Goal: Transaction & Acquisition: Purchase product/service

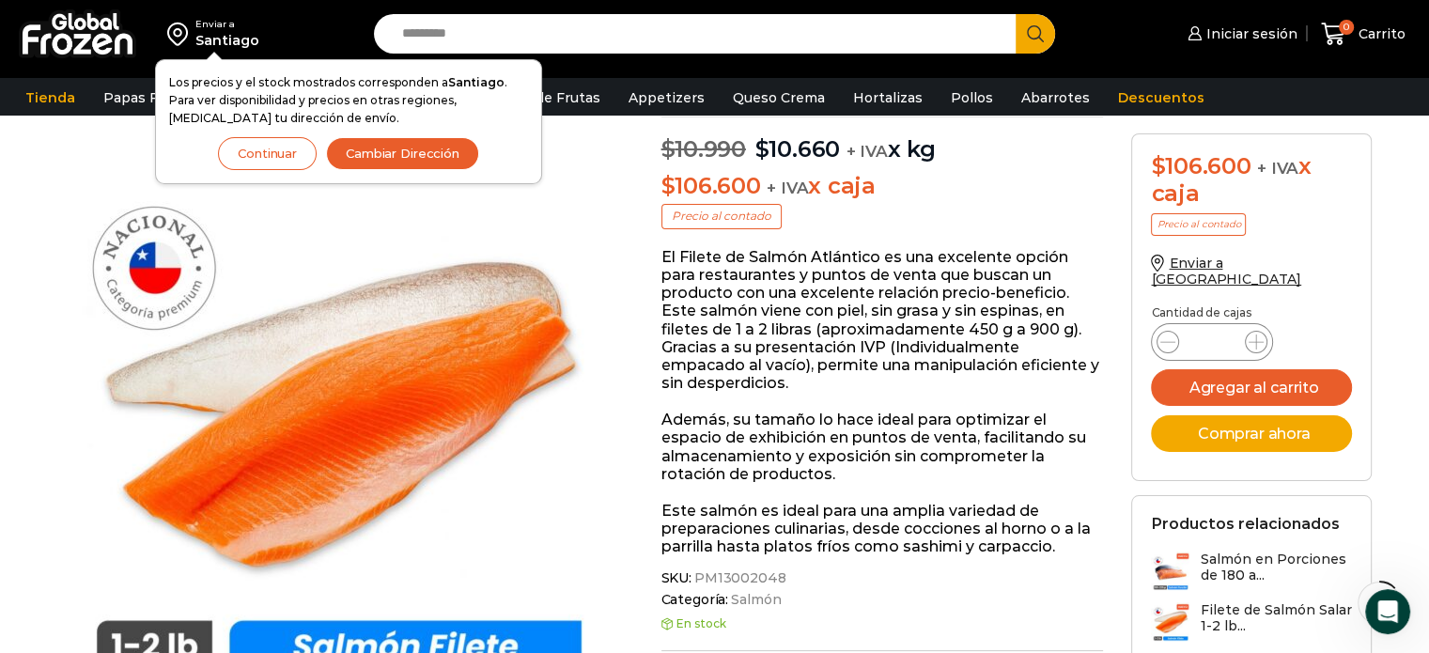
click at [428, 144] on button "Cambiar Dirección" at bounding box center [402, 153] width 153 height 33
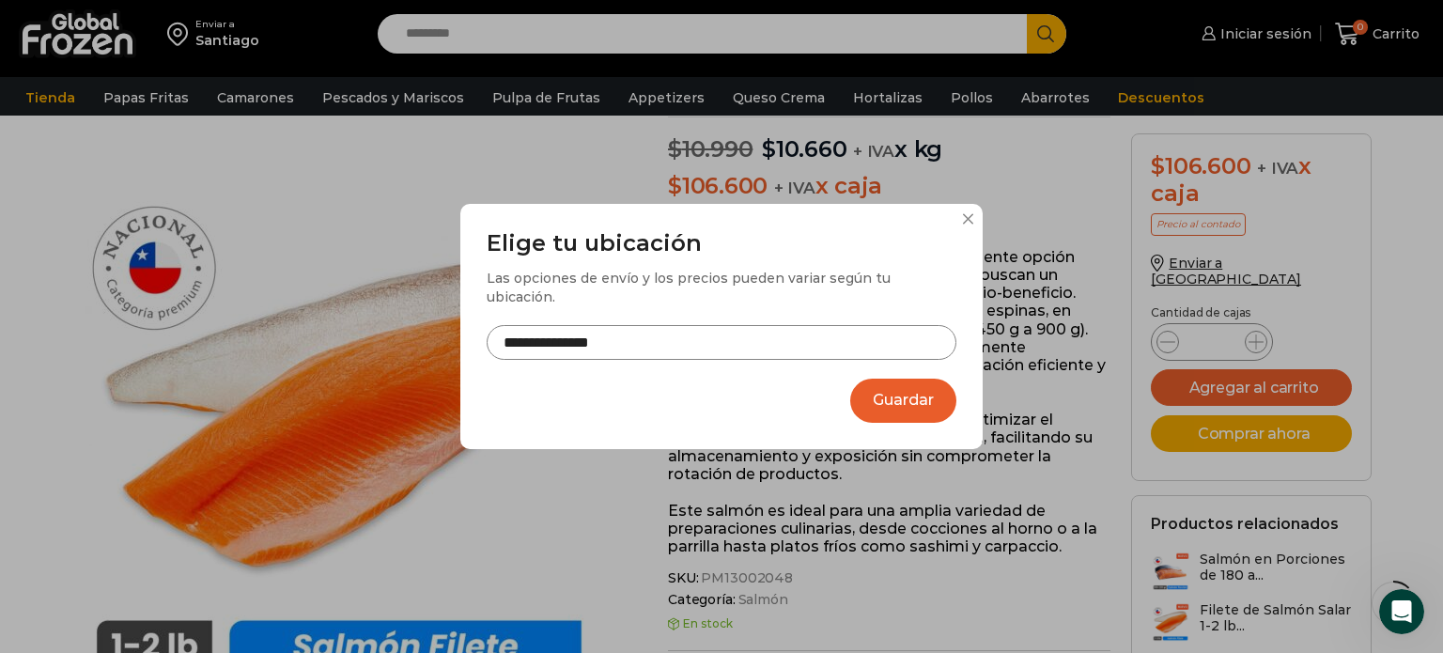
click at [728, 334] on input "**********" at bounding box center [722, 342] width 470 height 35
drag, startPoint x: 728, startPoint y: 334, endPoint x: 352, endPoint y: 326, distance: 375.9
click at [352, 326] on div "**********" at bounding box center [721, 326] width 1443 height 653
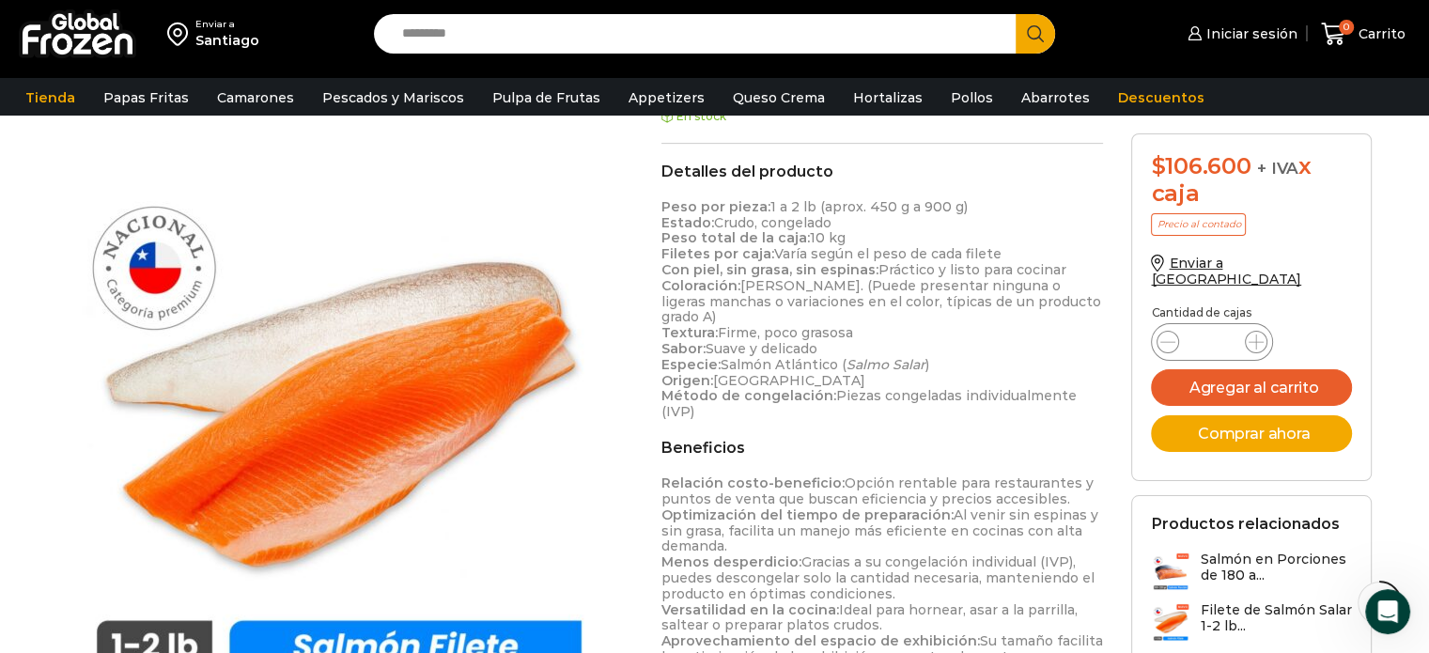
scroll to position [658, 0]
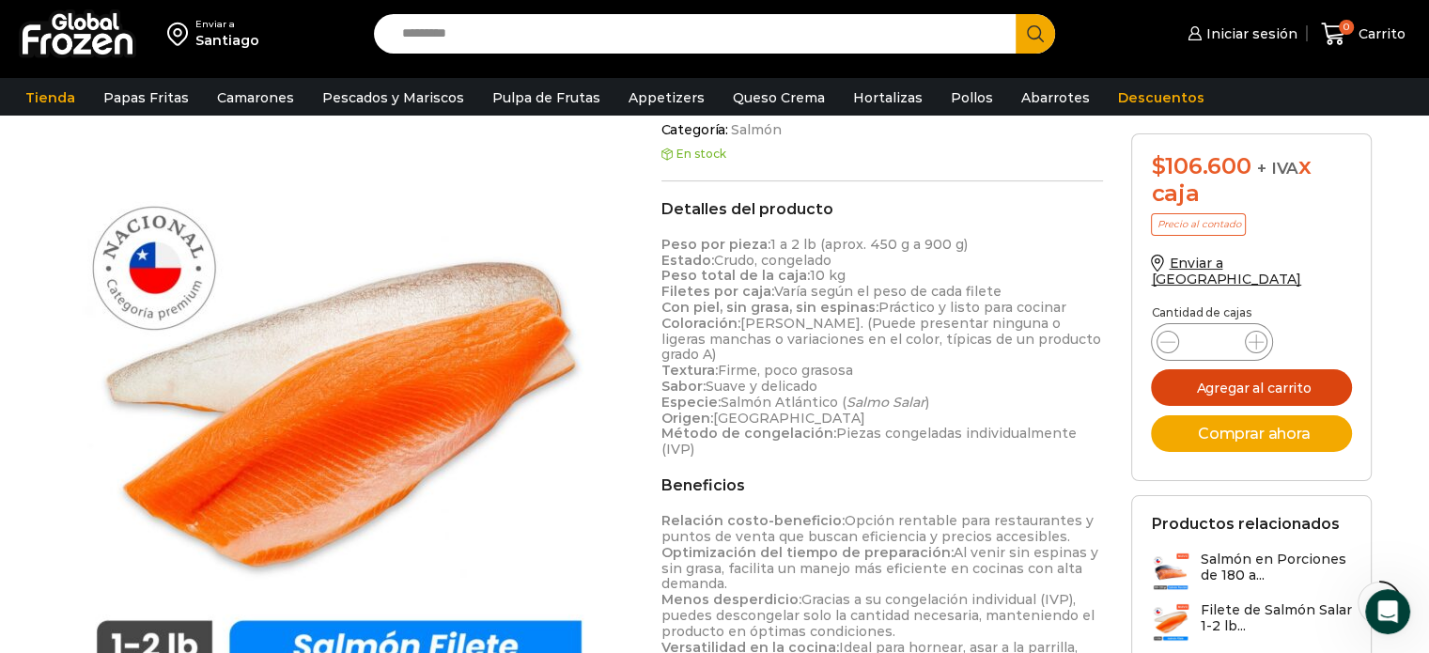
click at [1243, 371] on button "Agregar al carrito" at bounding box center [1251, 387] width 201 height 37
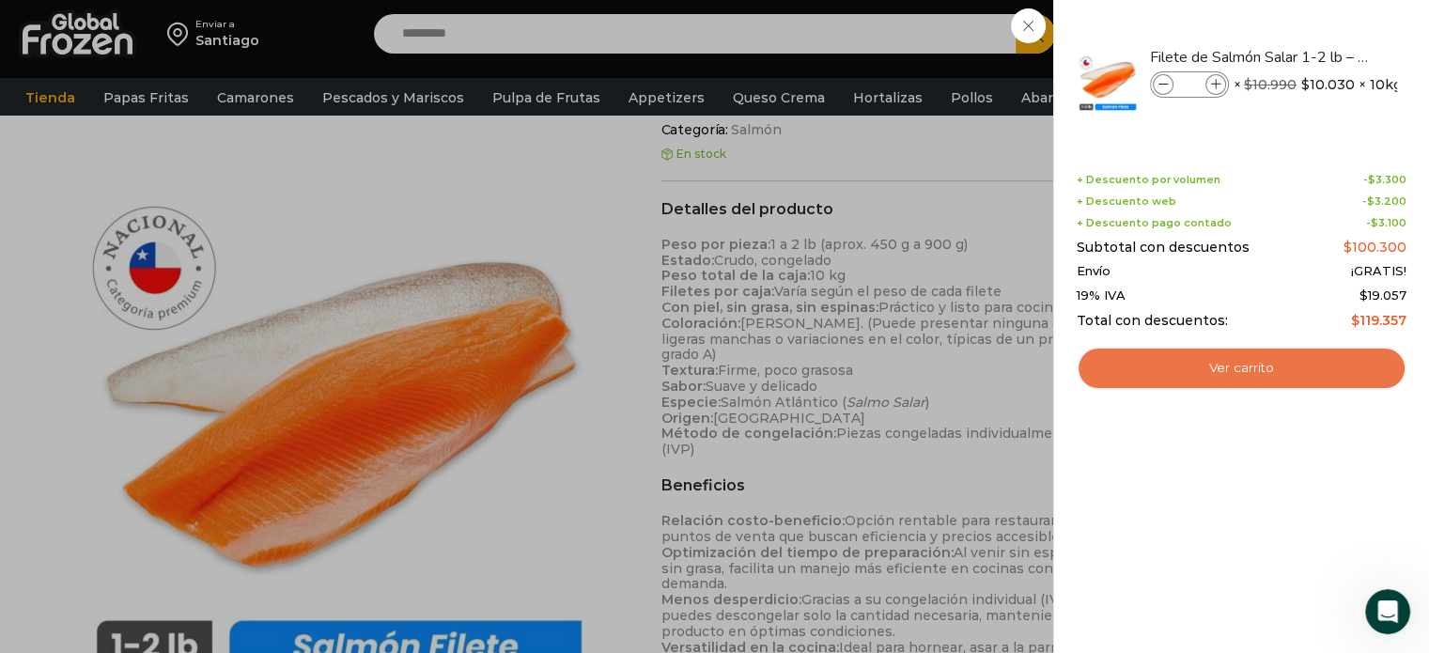
click at [1187, 360] on link "Ver carrito" at bounding box center [1242, 368] width 330 height 43
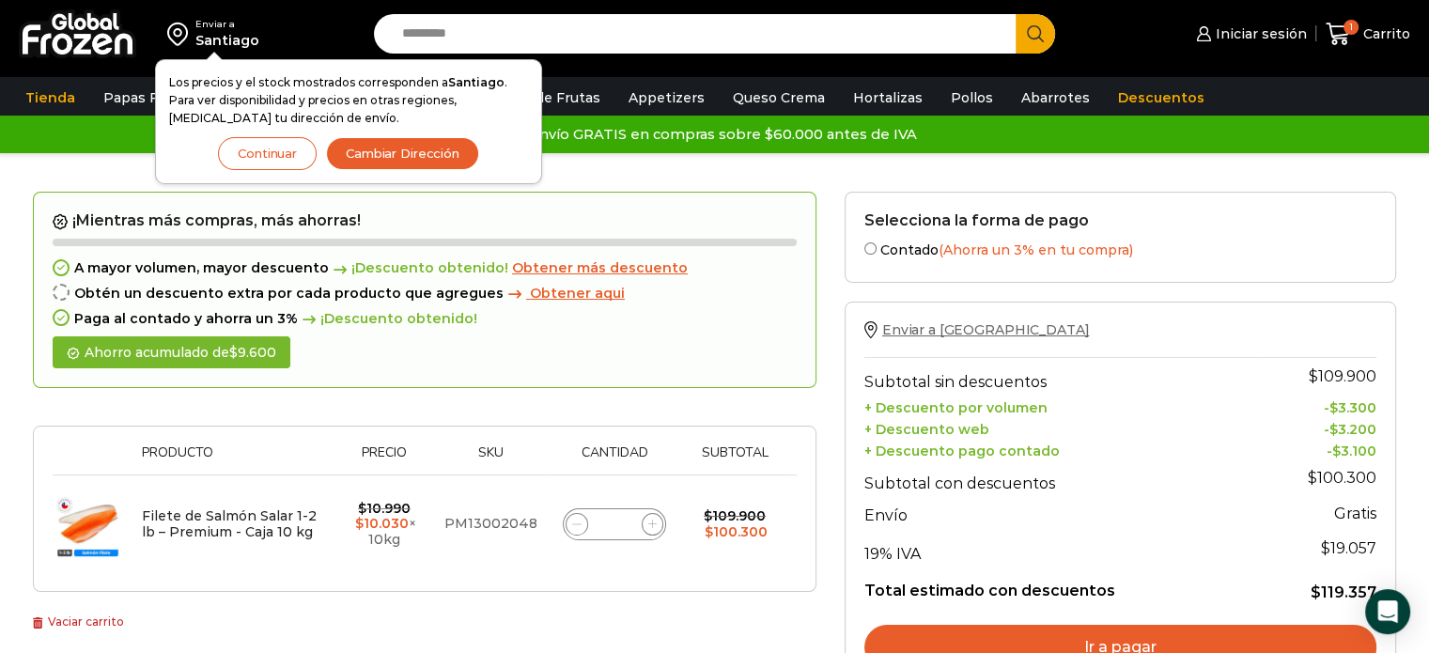
click at [936, 334] on span "Enviar a Chile" at bounding box center [985, 329] width 207 height 17
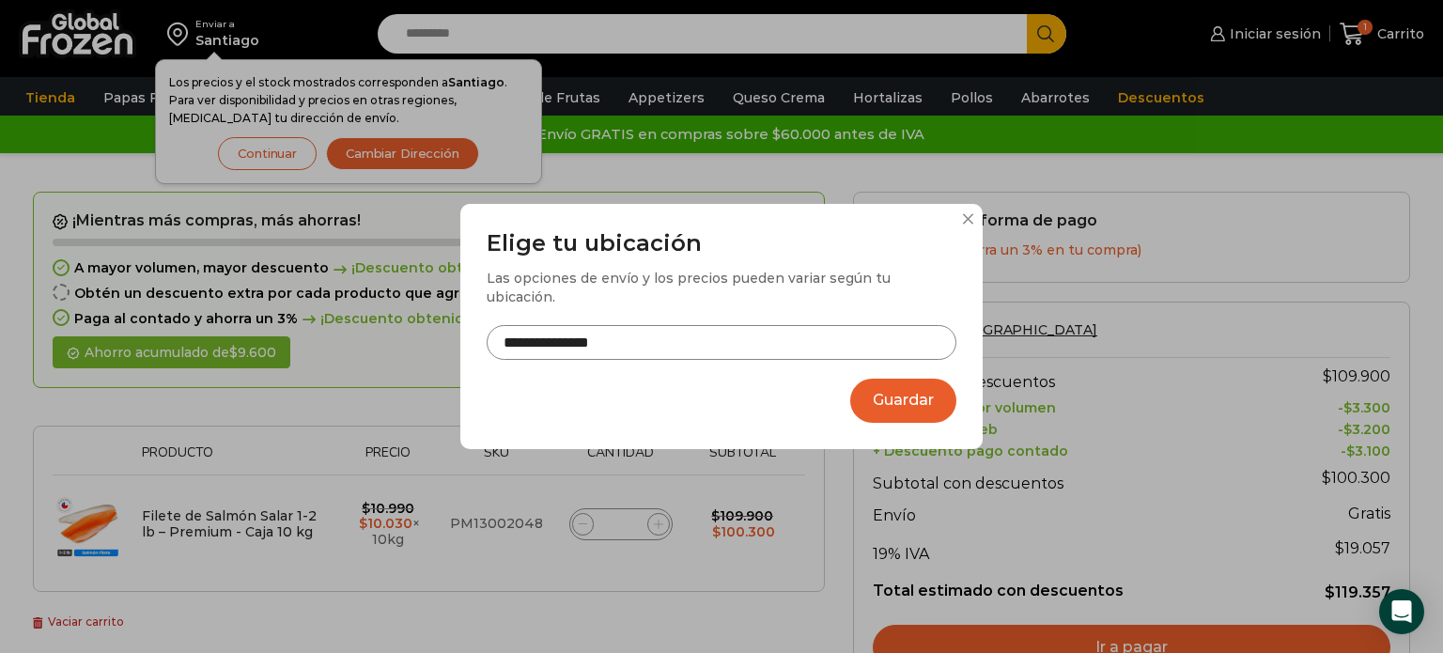
click at [754, 334] on input "**********" at bounding box center [722, 342] width 470 height 35
drag, startPoint x: 755, startPoint y: 334, endPoint x: 339, endPoint y: 337, distance: 416.2
click at [339, 337] on div "**********" at bounding box center [721, 326] width 1443 height 653
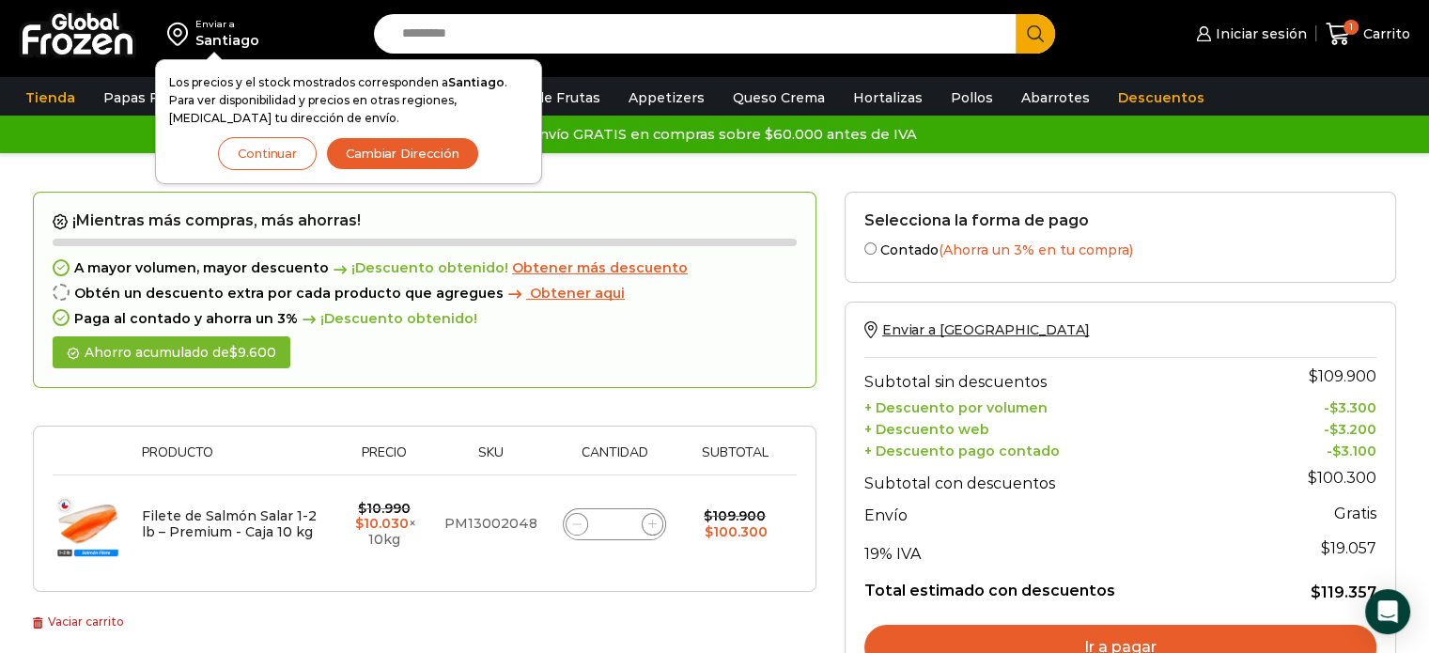
click at [397, 153] on button "Cambiar Dirección" at bounding box center [402, 153] width 153 height 33
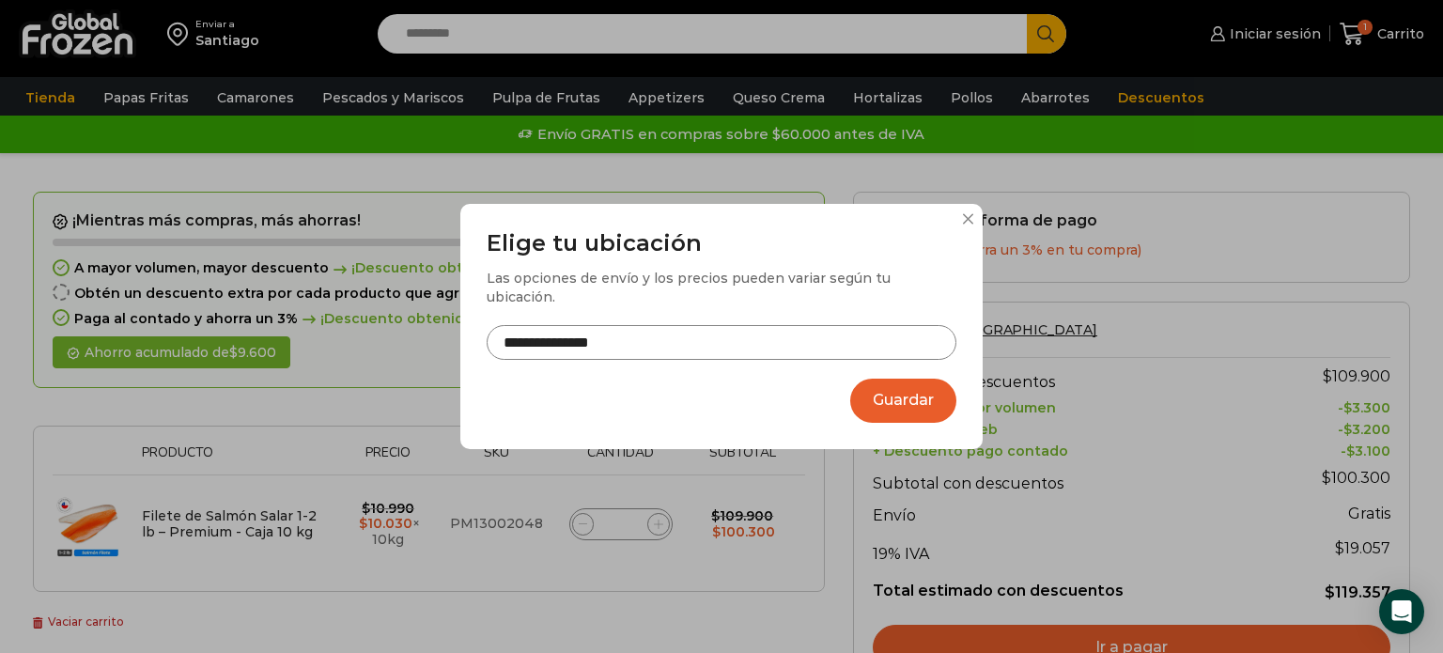
click at [619, 337] on input "**********" at bounding box center [722, 342] width 470 height 35
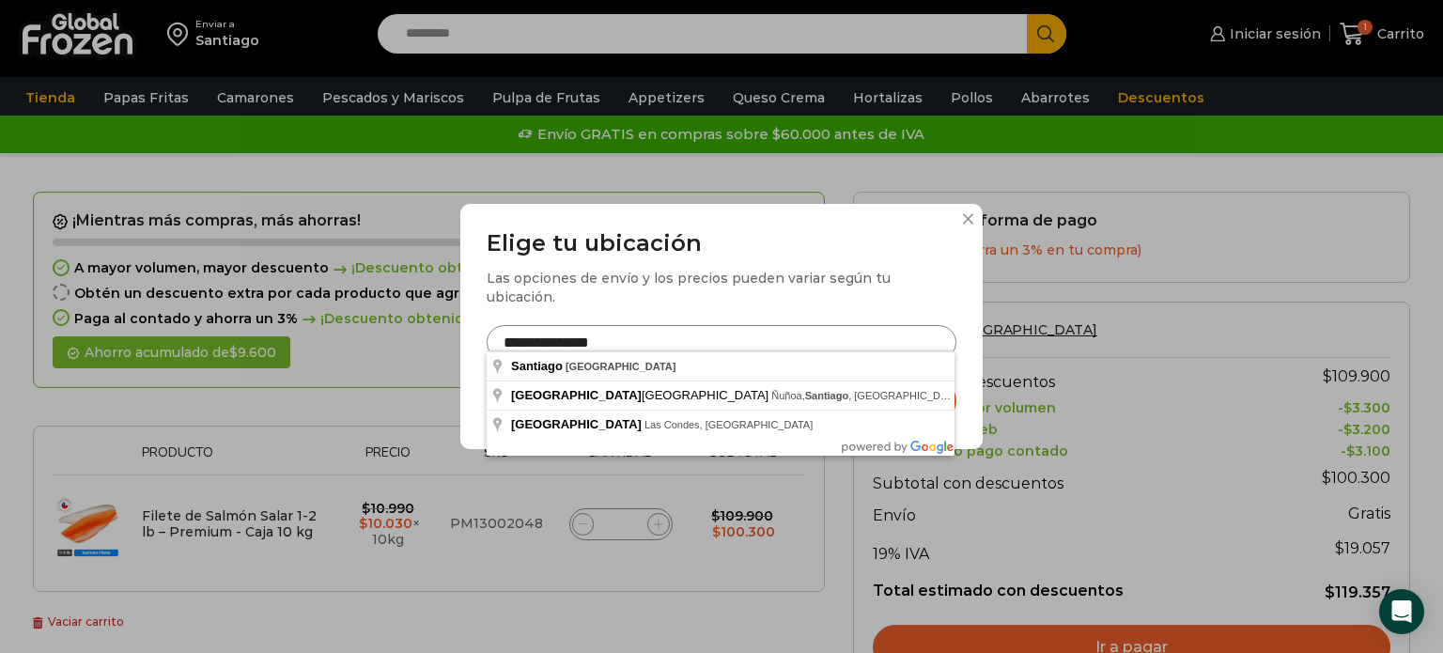
drag, startPoint x: 634, startPoint y: 334, endPoint x: 365, endPoint y: 320, distance: 270.0
click at [365, 320] on div "**********" at bounding box center [721, 326] width 1443 height 653
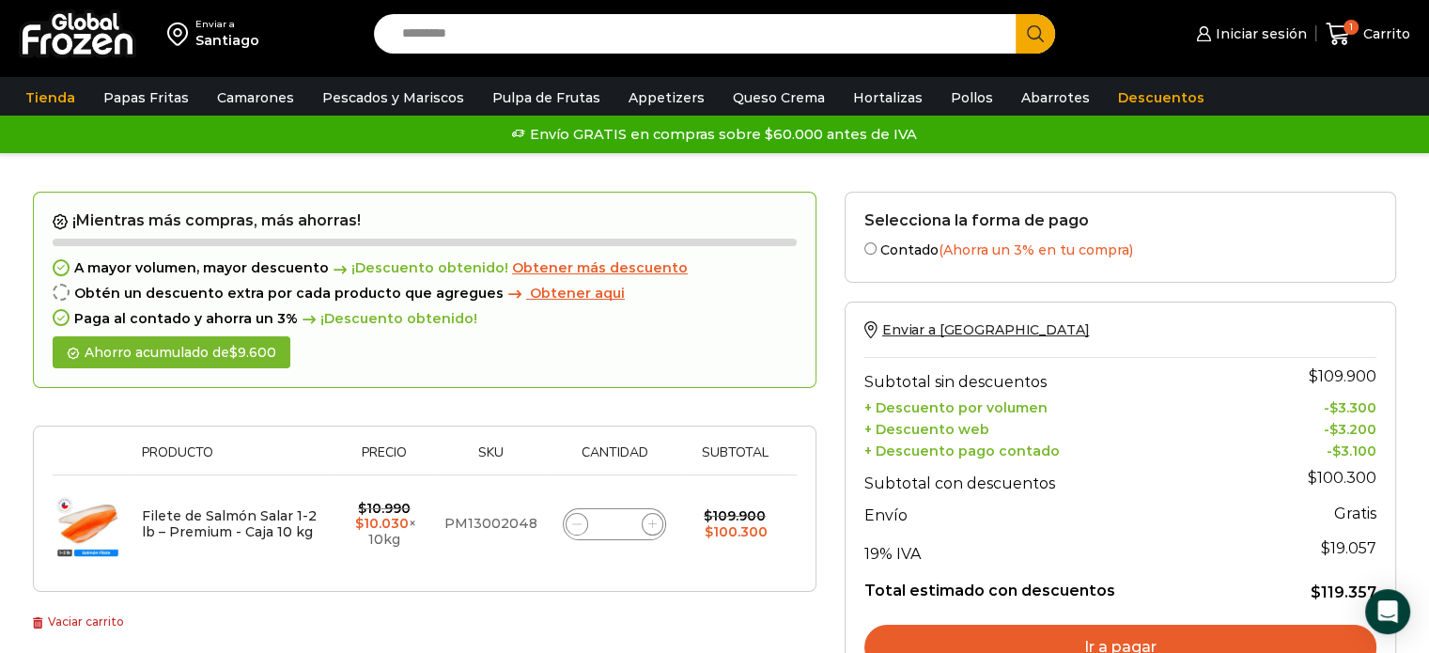
click at [228, 37] on div "Santiago" at bounding box center [227, 40] width 64 height 19
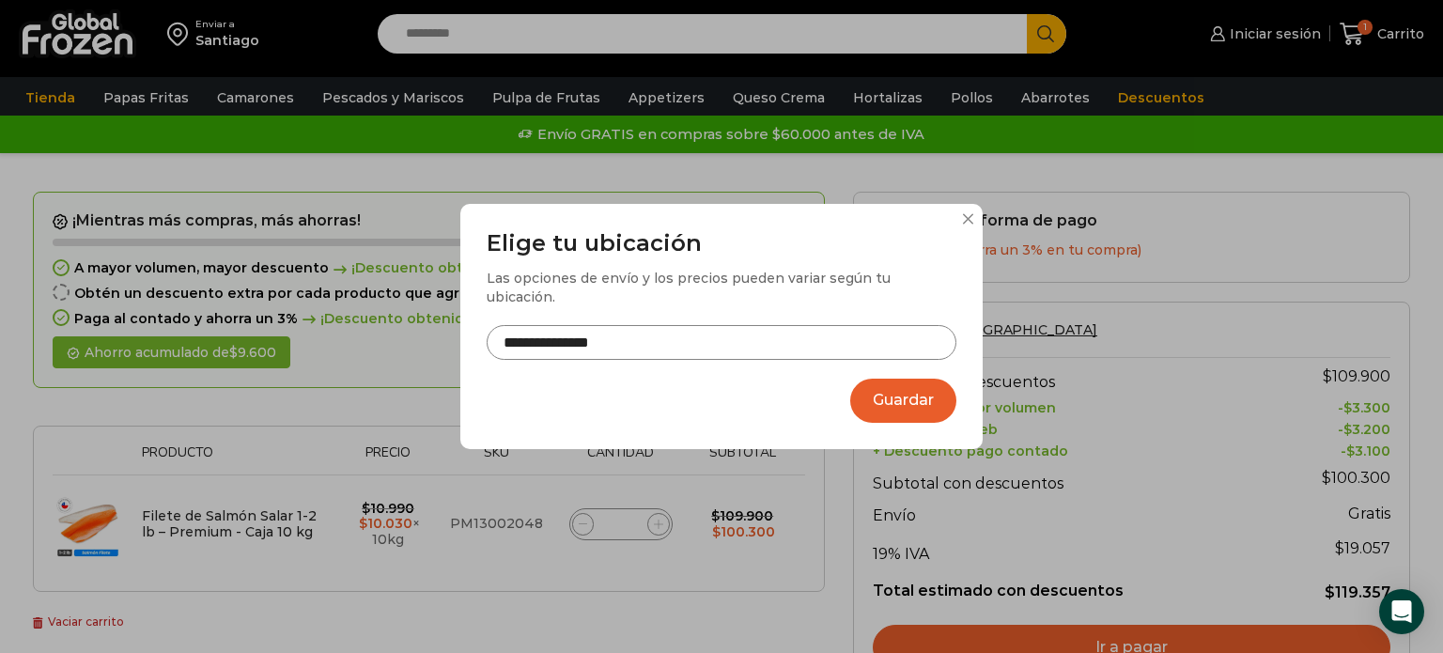
click at [628, 325] on input "**********" at bounding box center [722, 342] width 470 height 35
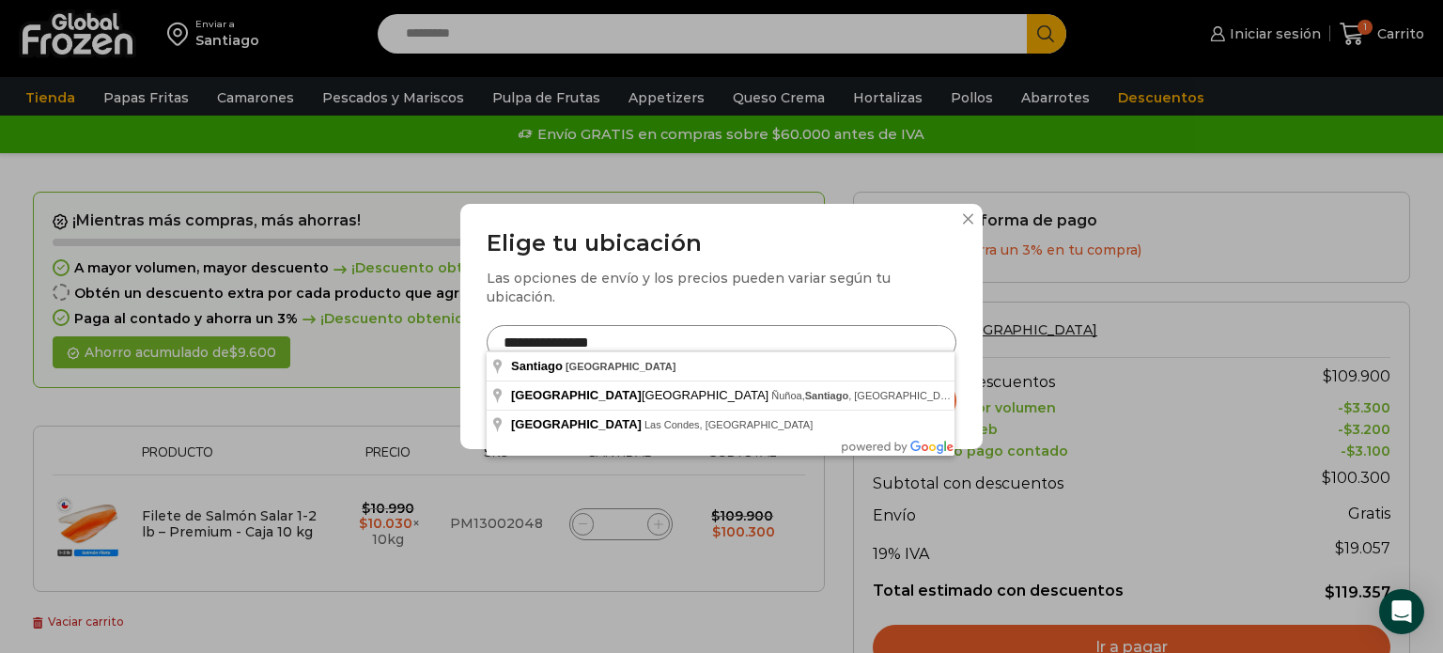
drag, startPoint x: 628, startPoint y: 332, endPoint x: 495, endPoint y: 331, distance: 132.5
click at [495, 331] on input "**********" at bounding box center [722, 342] width 470 height 35
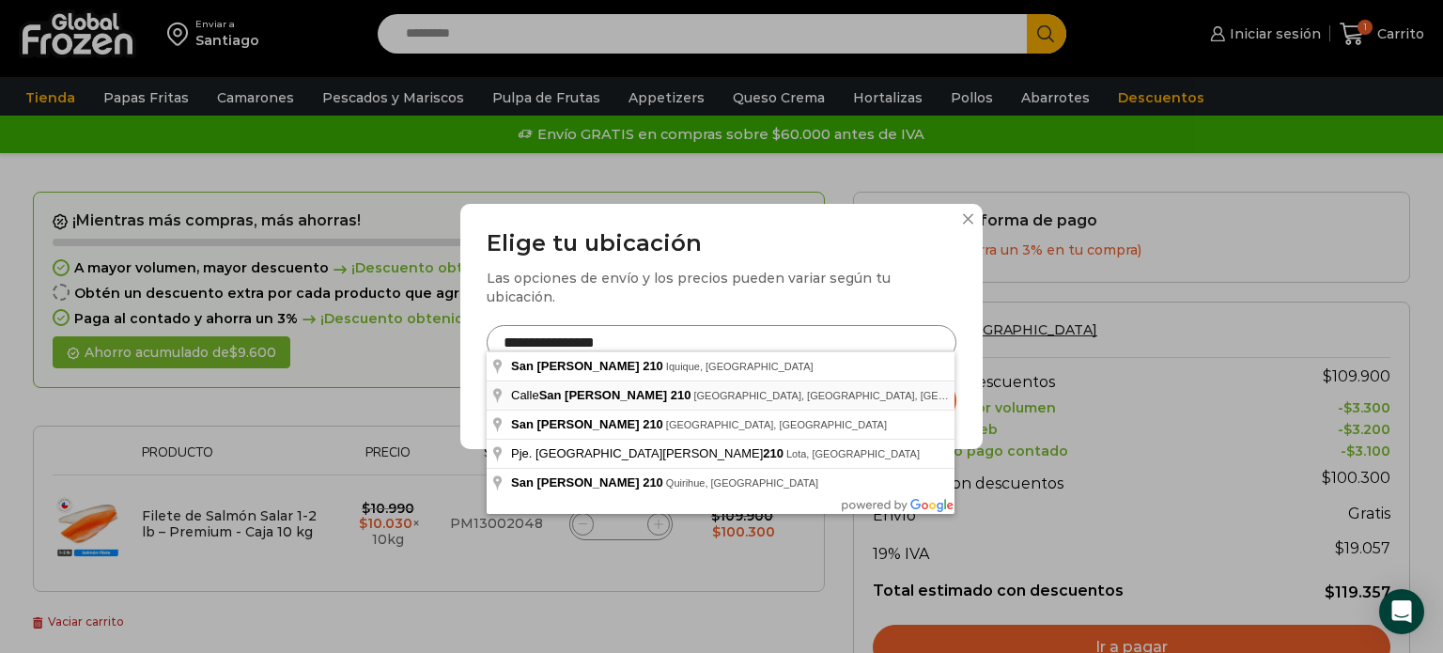
type input "**********"
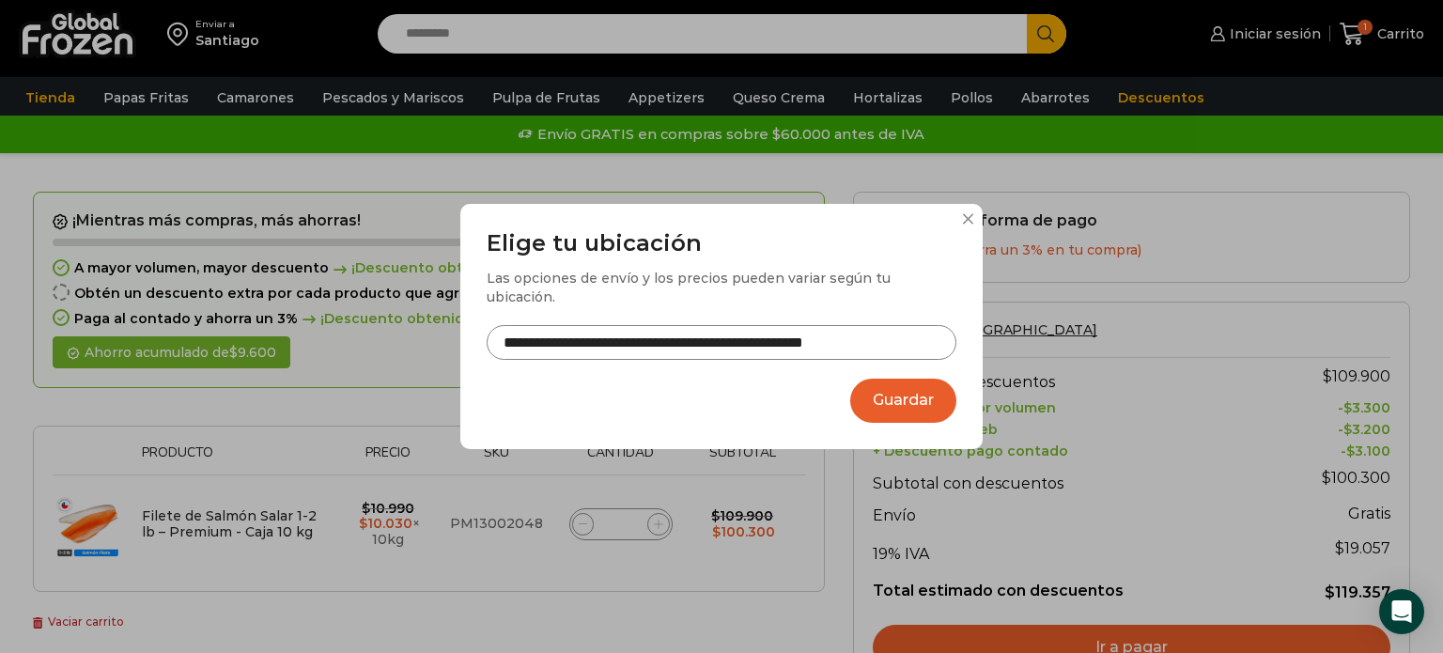
click at [906, 401] on button "Guardar" at bounding box center [903, 401] width 106 height 44
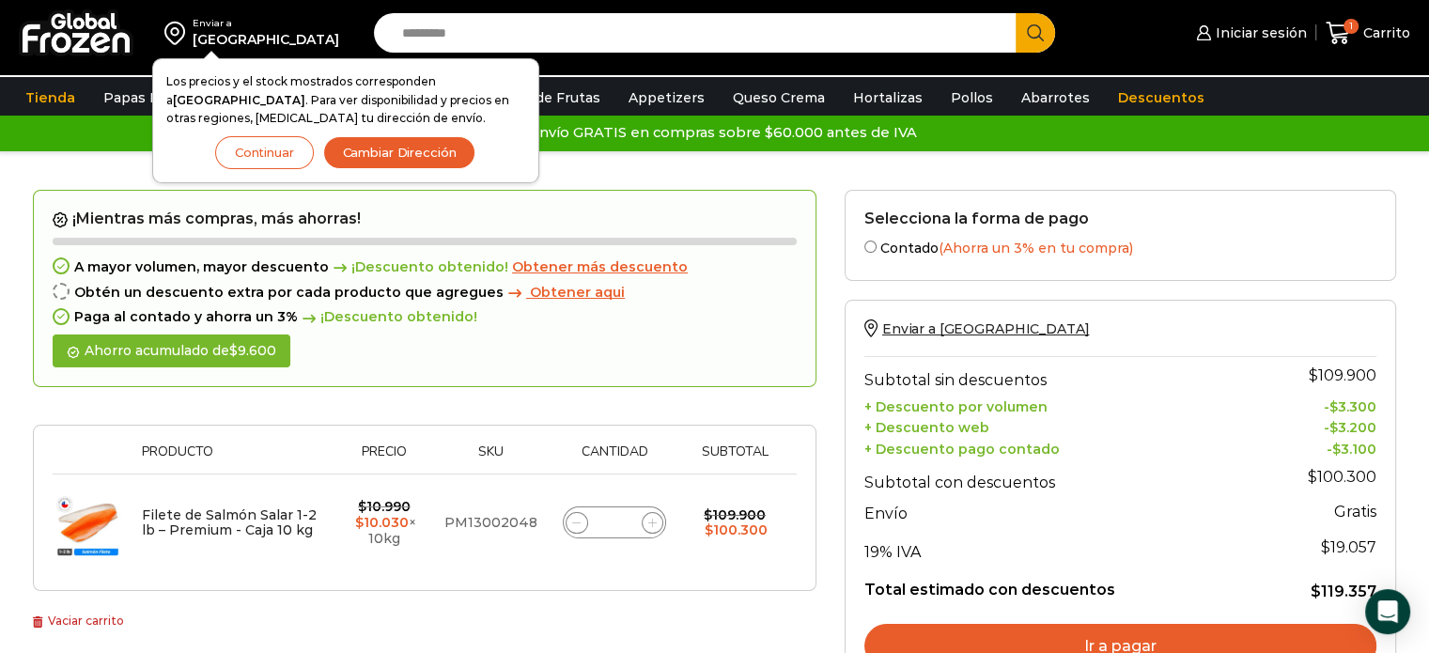
click at [273, 153] on button "Continuar" at bounding box center [264, 152] width 99 height 33
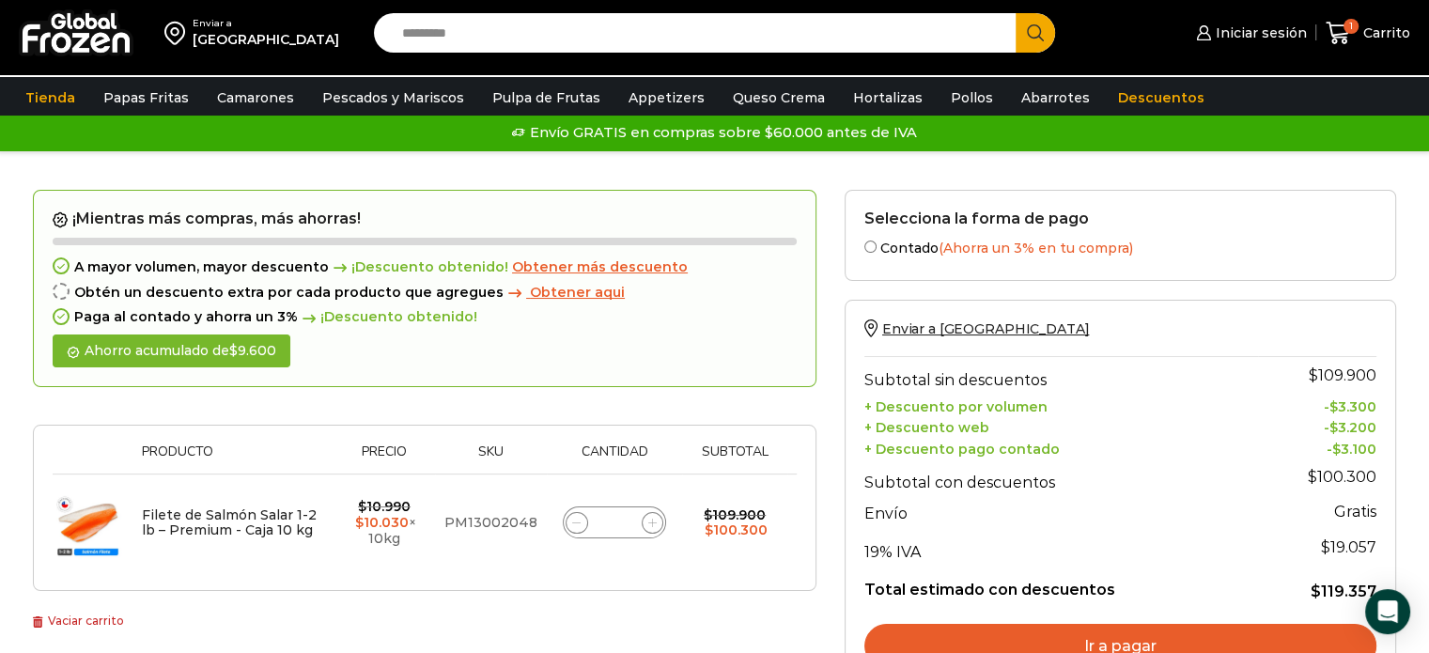
click at [239, 41] on div "[GEOGRAPHIC_DATA]" at bounding box center [266, 39] width 147 height 19
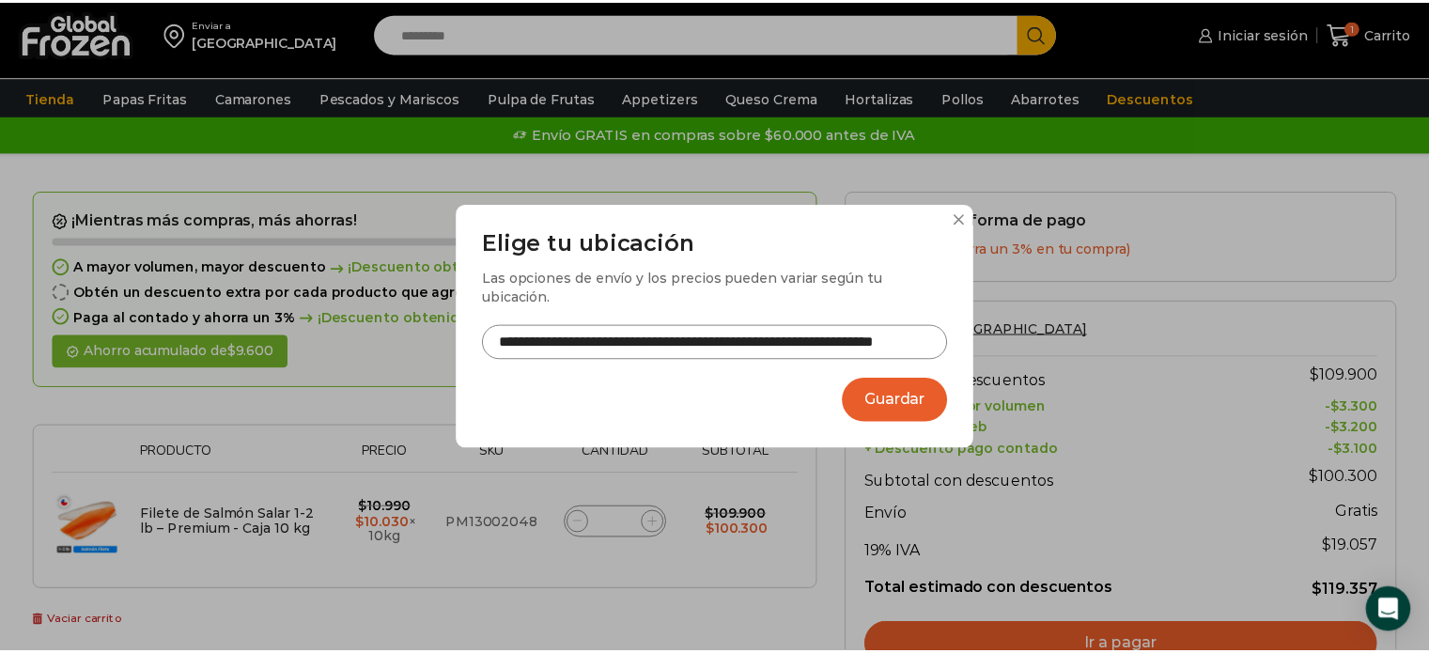
scroll to position [0, 71]
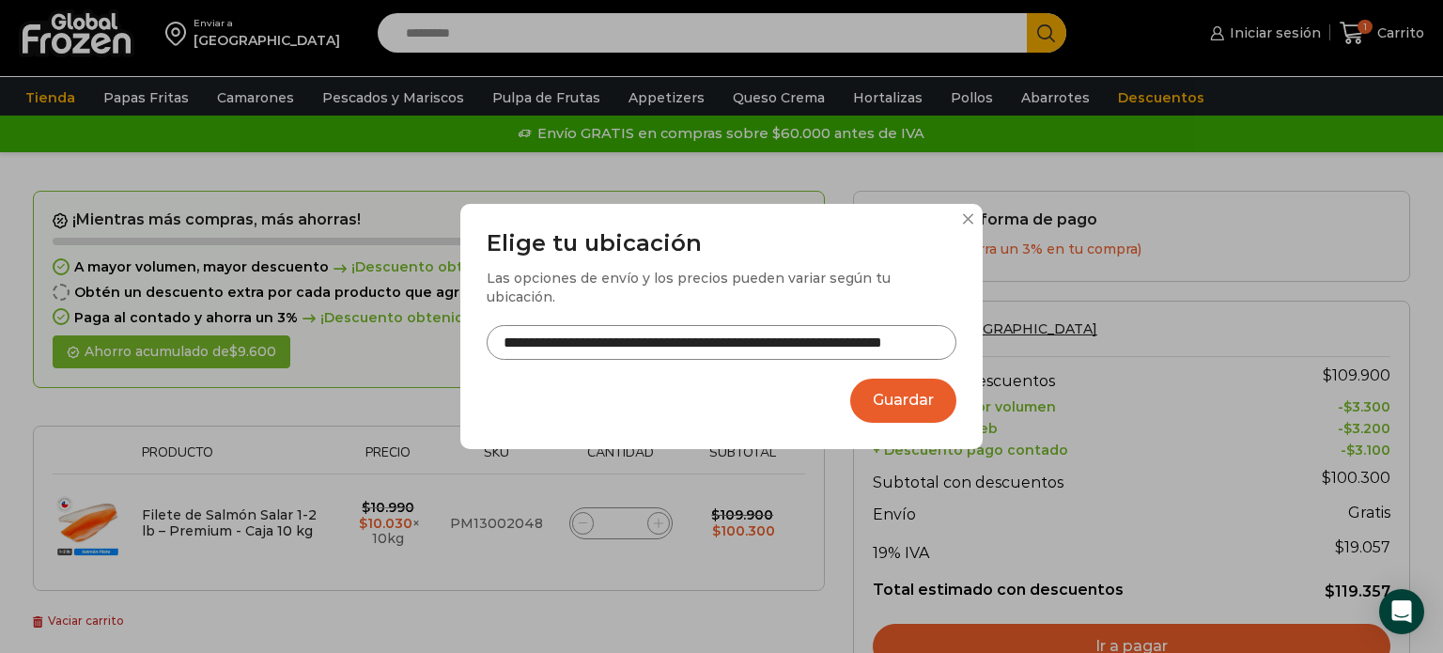
drag, startPoint x: 699, startPoint y: 329, endPoint x: 1011, endPoint y: 345, distance: 312.3
click at [1011, 345] on div "**********" at bounding box center [721, 326] width 1443 height 653
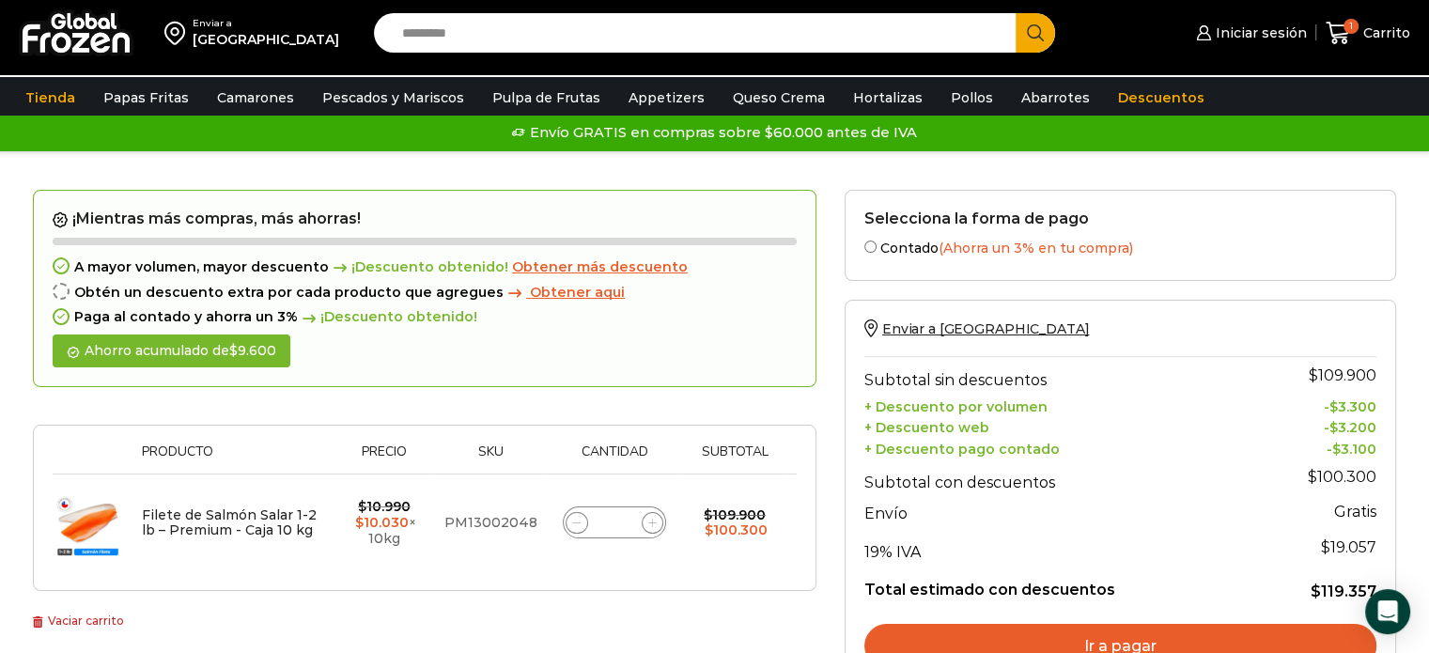
click at [275, 56] on div "Enviar a Los Angeles Los precios y el stock mostrados corresponden a Los Angele…" at bounding box center [182, 33] width 346 height 66
click at [241, 40] on div "[GEOGRAPHIC_DATA]" at bounding box center [266, 39] width 147 height 19
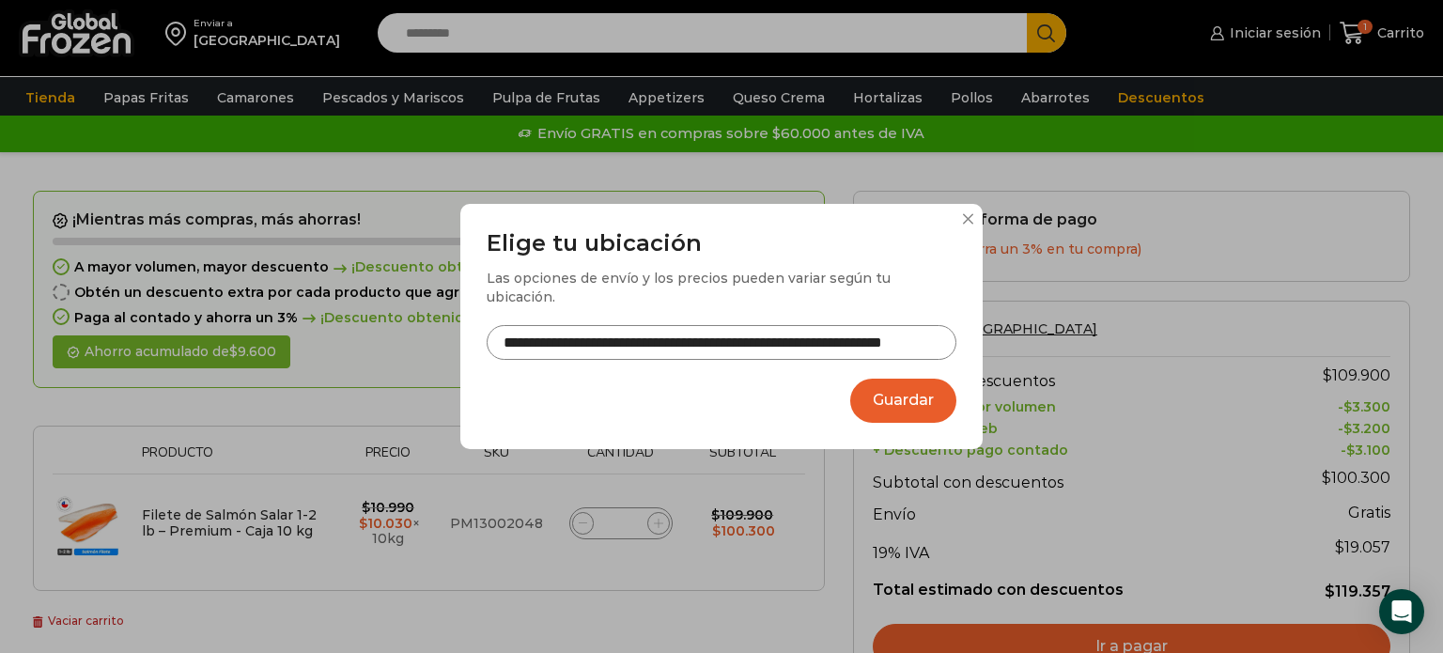
click at [887, 383] on button "Guardar" at bounding box center [903, 401] width 106 height 44
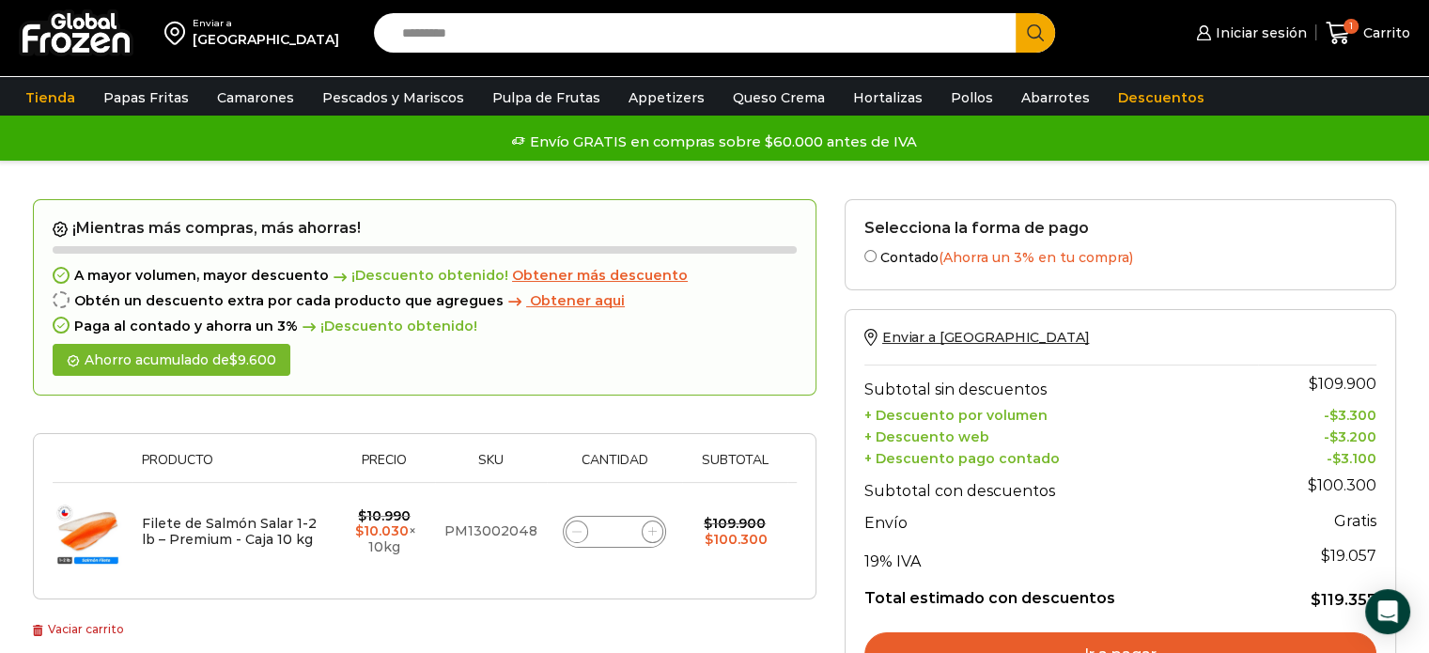
scroll to position [0, 0]
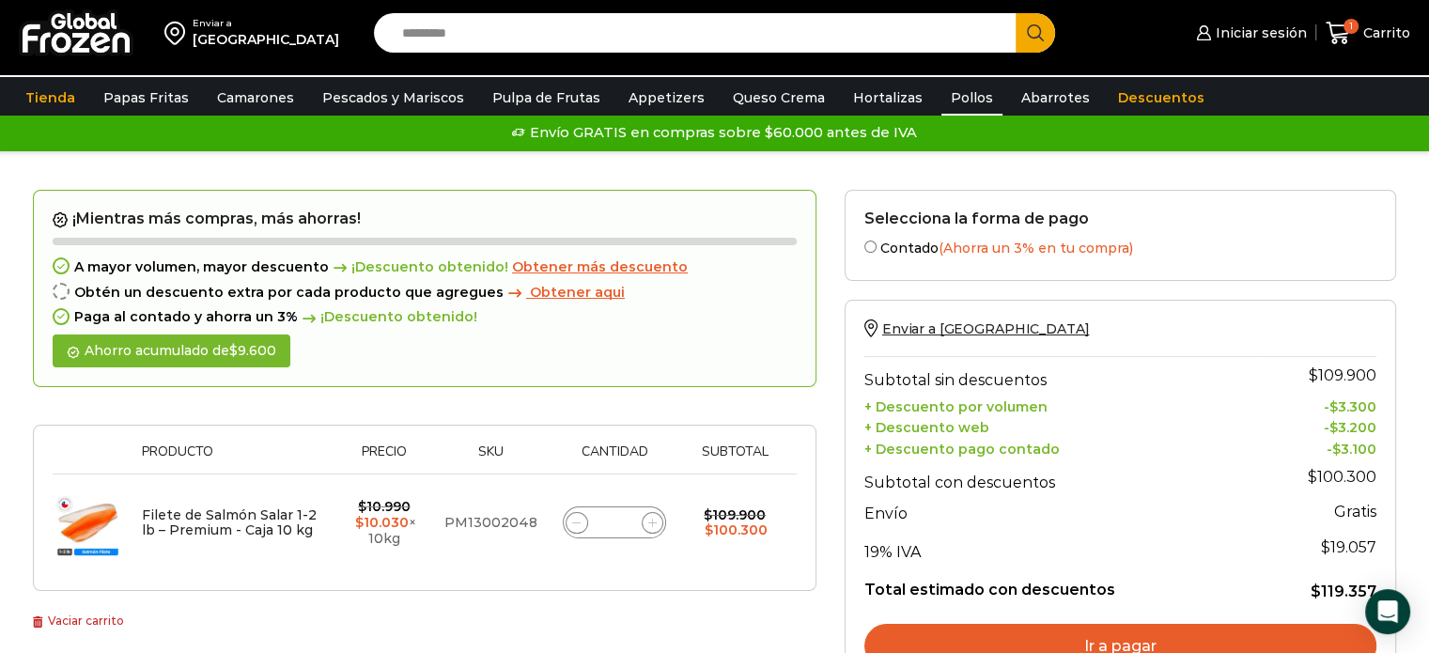
click at [941, 95] on link "Pollos" at bounding box center [971, 98] width 61 height 36
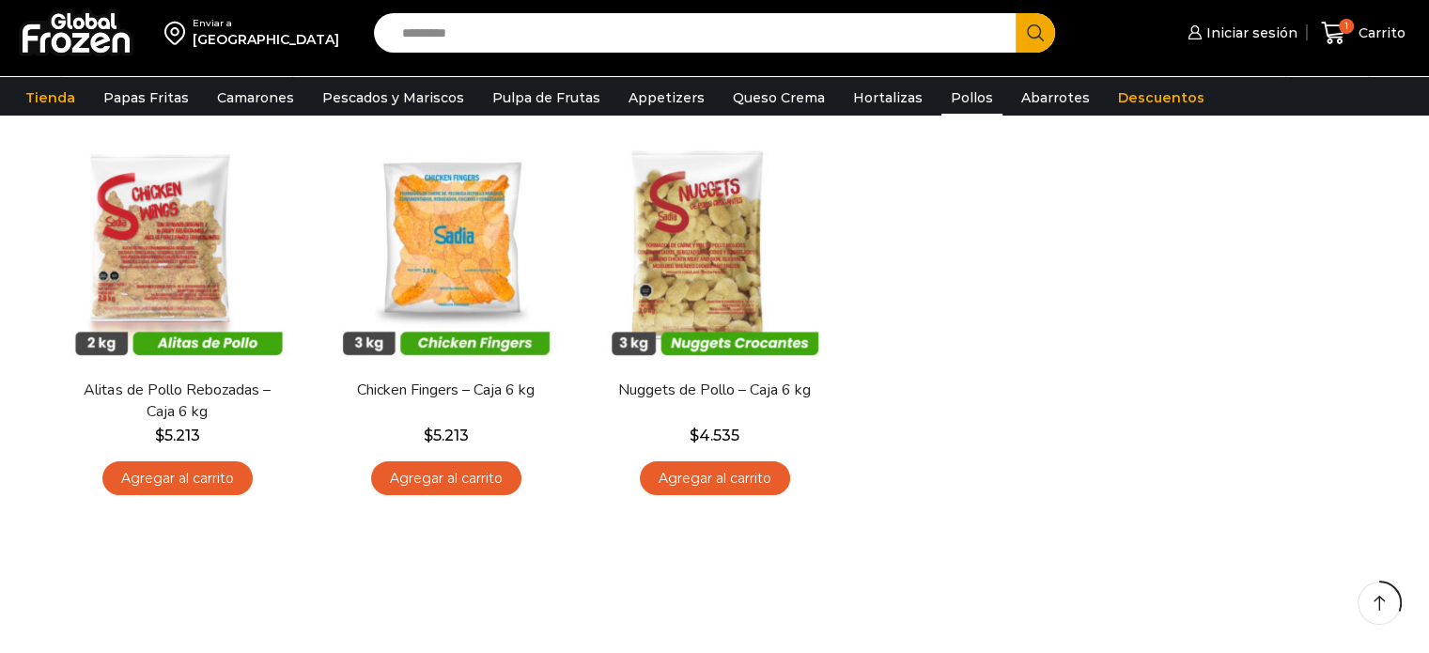
scroll to position [94, 0]
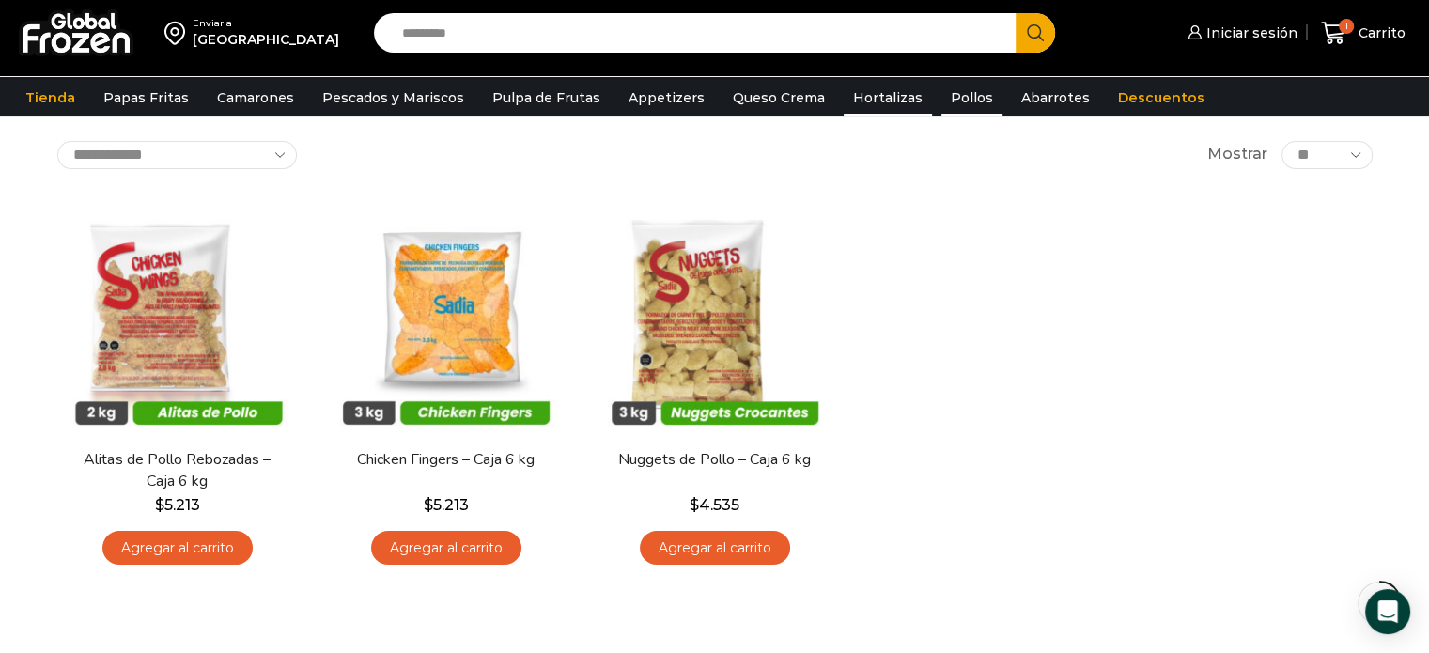
click at [849, 101] on link "Hortalizas" at bounding box center [888, 98] width 88 height 36
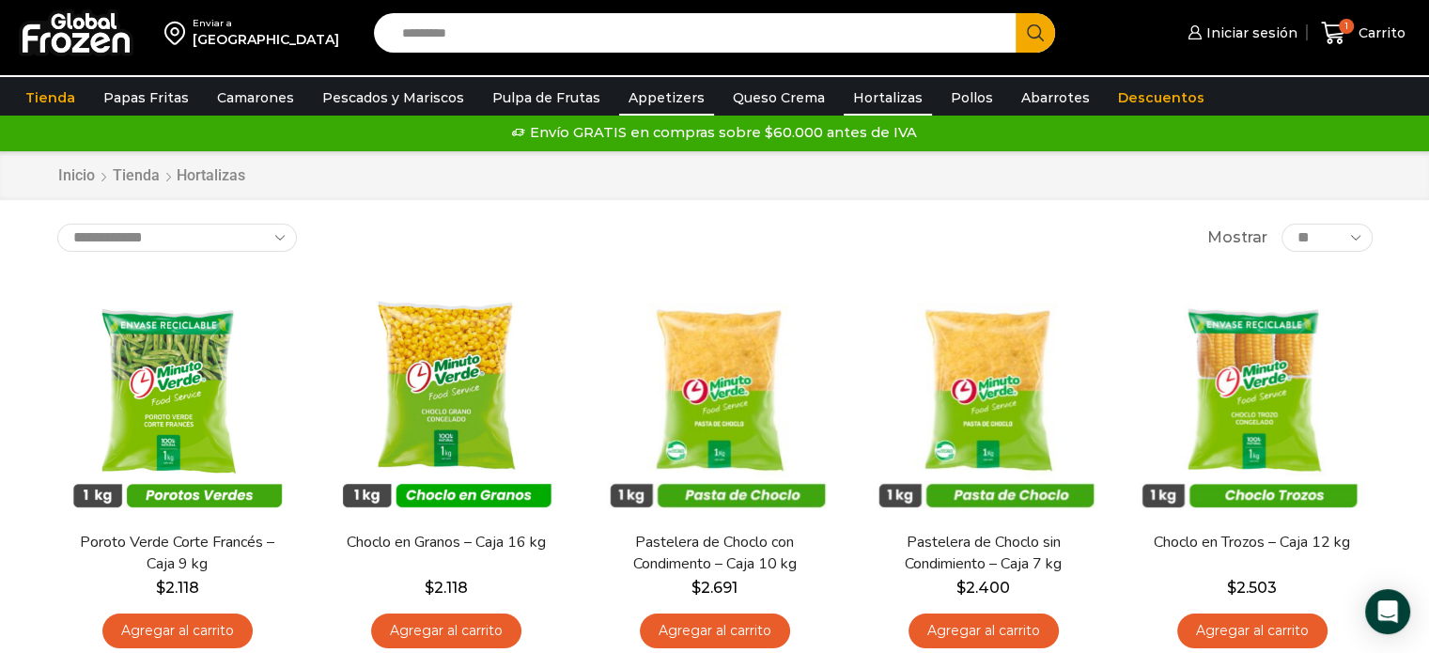
click at [673, 101] on link "Appetizers" at bounding box center [666, 98] width 95 height 36
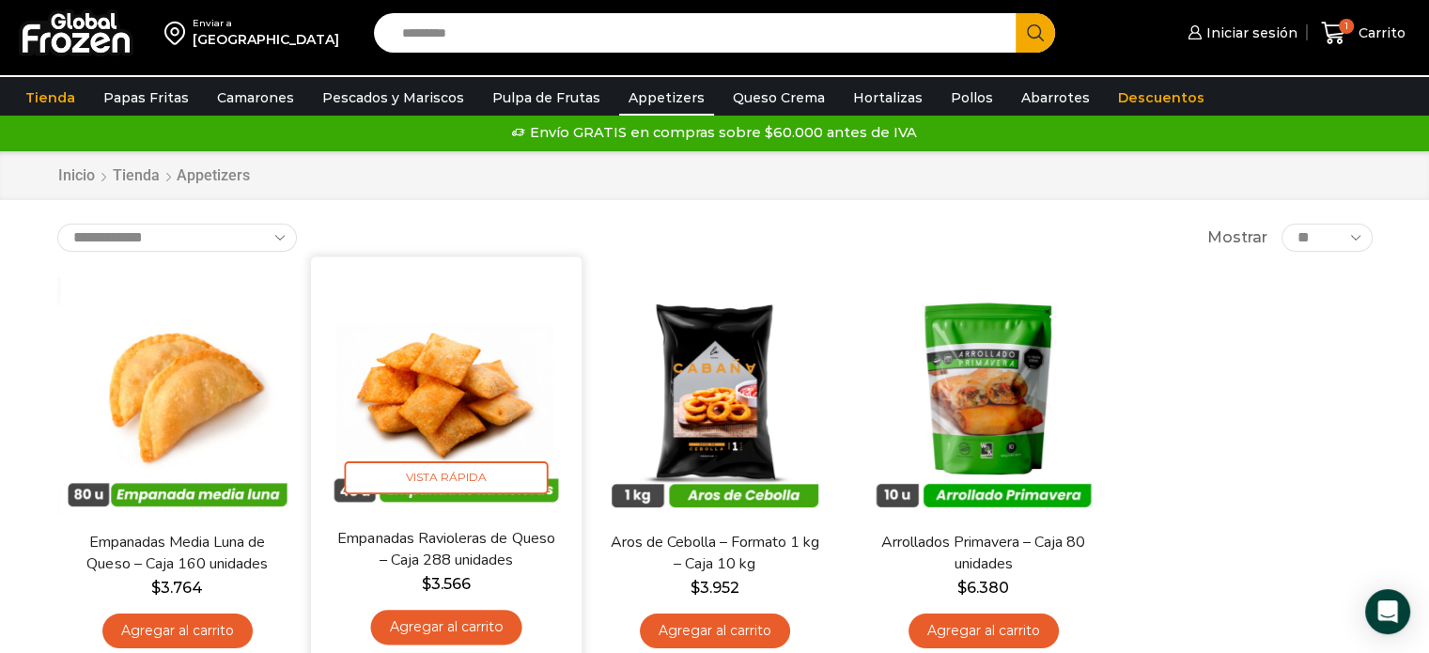
click at [487, 373] on img at bounding box center [446, 393] width 242 height 242
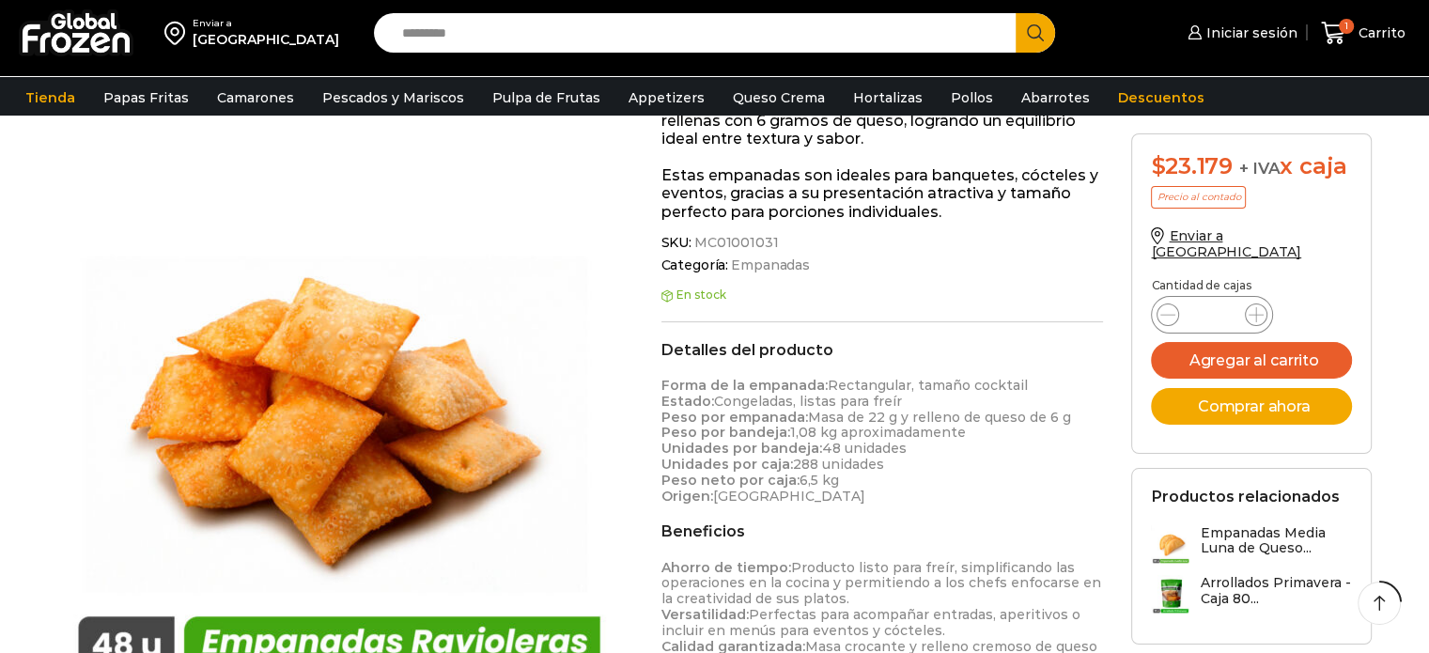
scroll to position [470, 0]
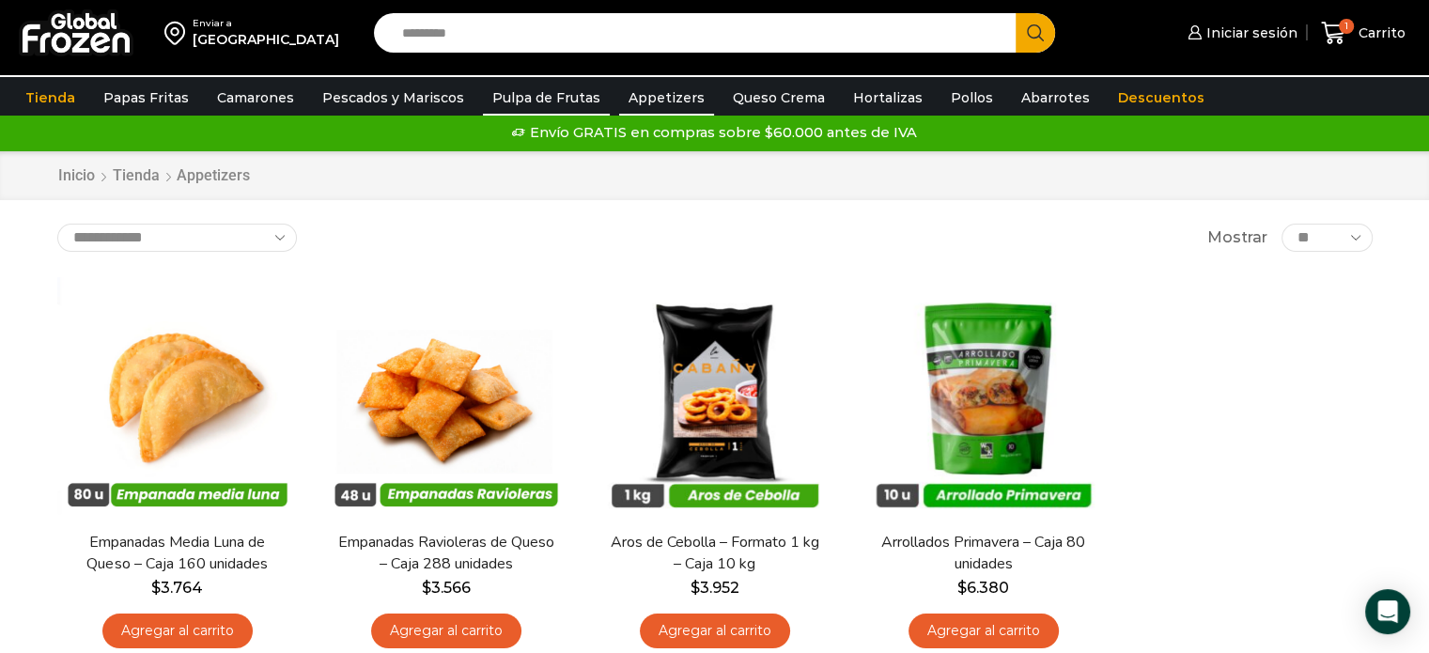
click at [541, 106] on link "Pulpa de Frutas" at bounding box center [546, 98] width 127 height 36
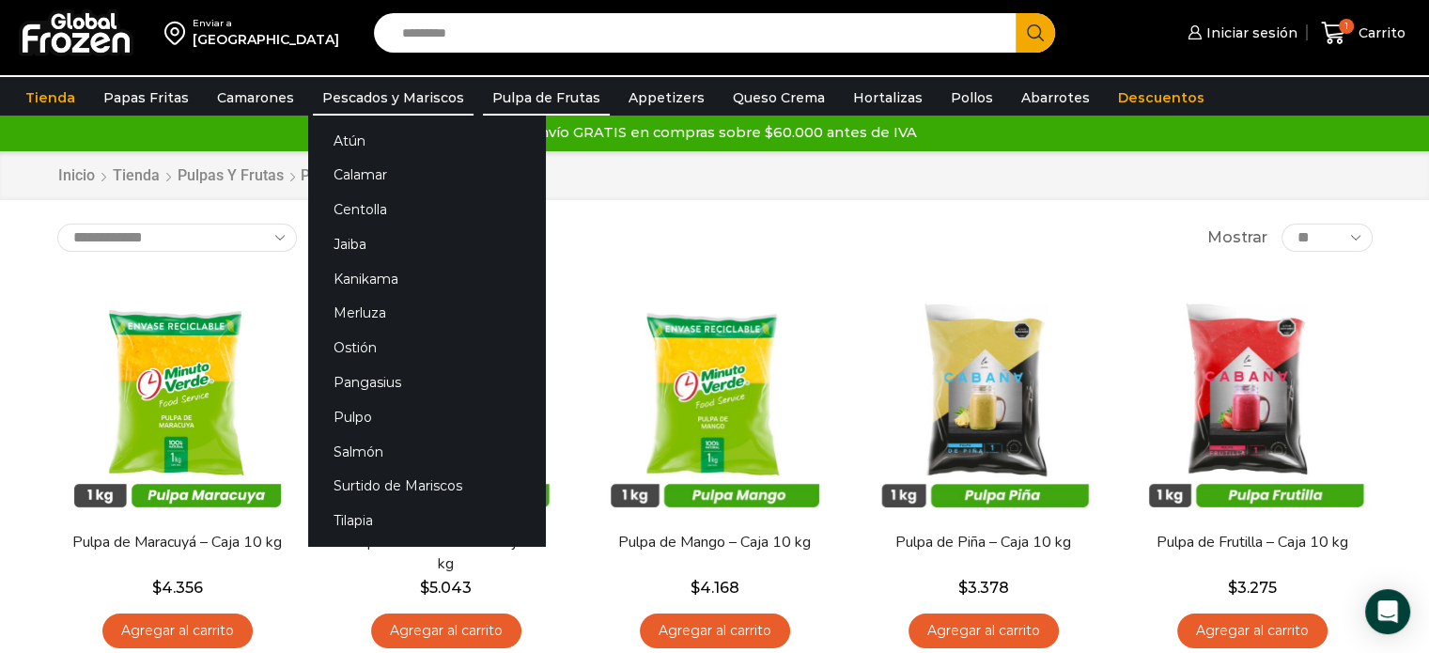
click at [380, 103] on link "Pescados y Mariscos" at bounding box center [393, 98] width 161 height 36
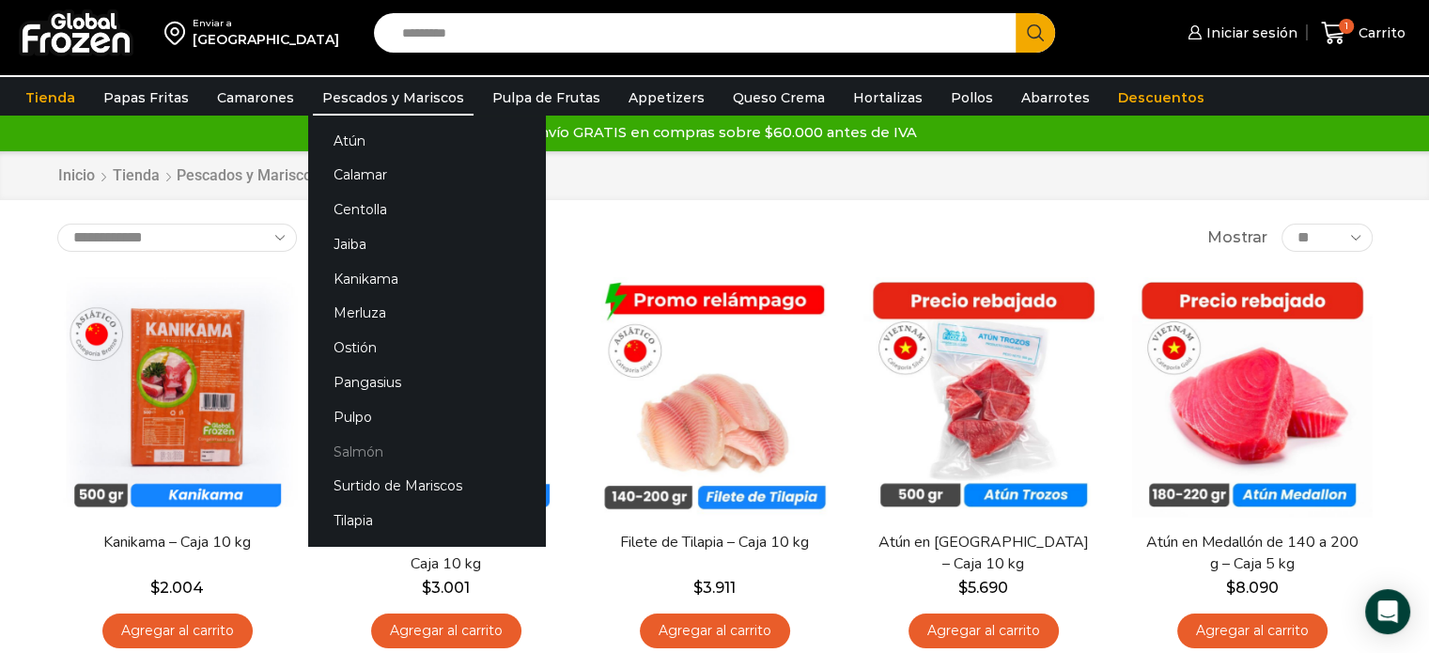
click at [356, 454] on link "Salmón" at bounding box center [426, 451] width 237 height 35
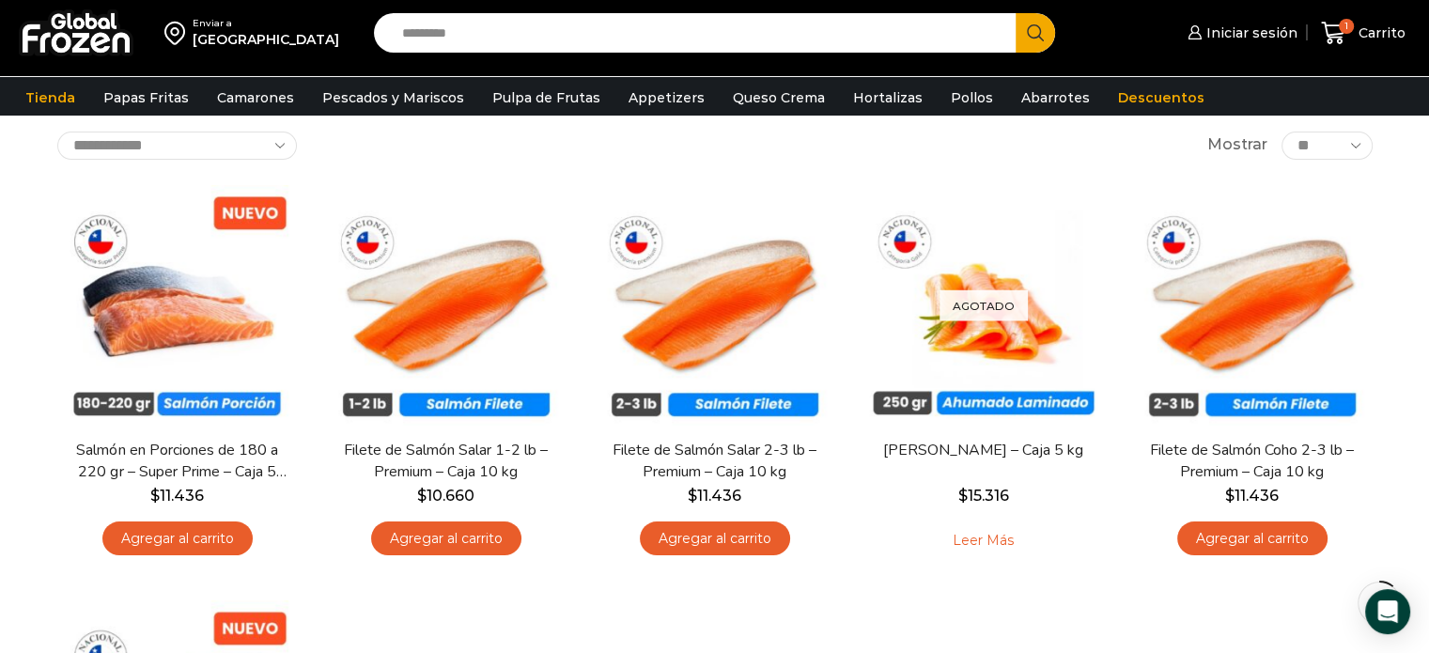
scroll to position [94, 0]
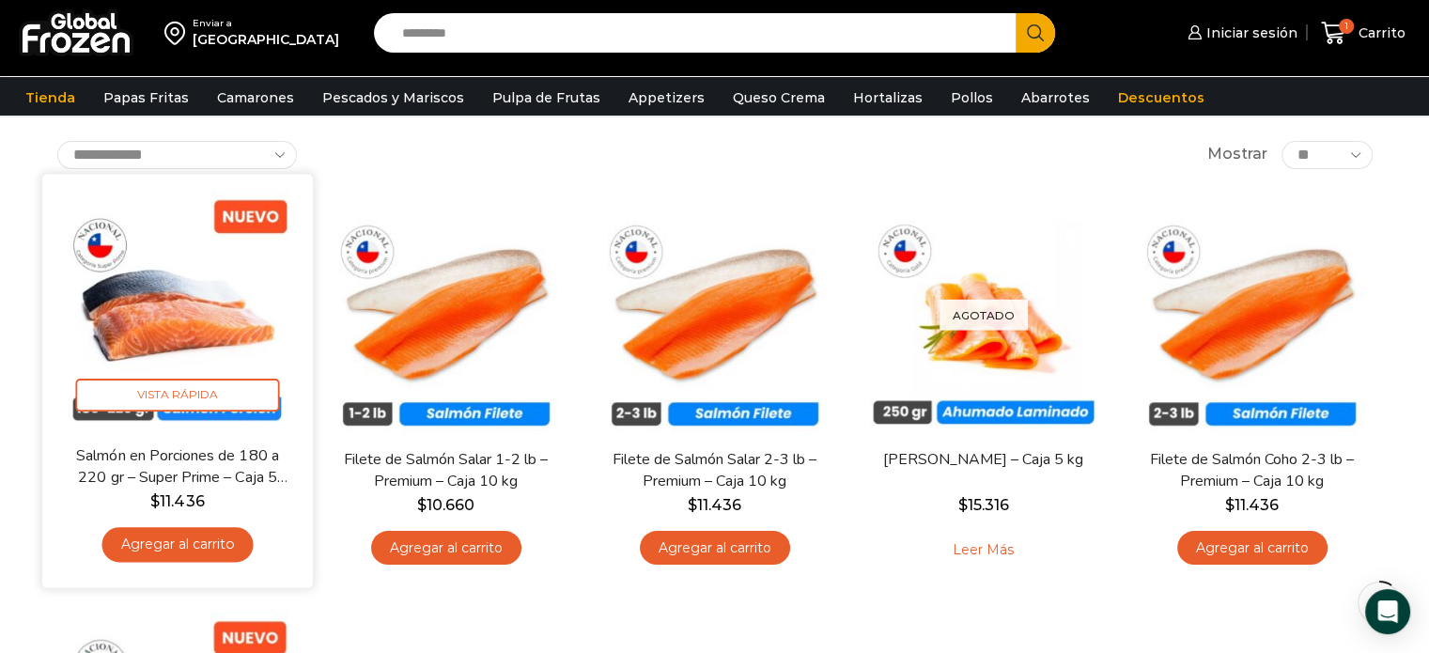
click at [179, 554] on link "Agregar al carrito" at bounding box center [176, 544] width 151 height 35
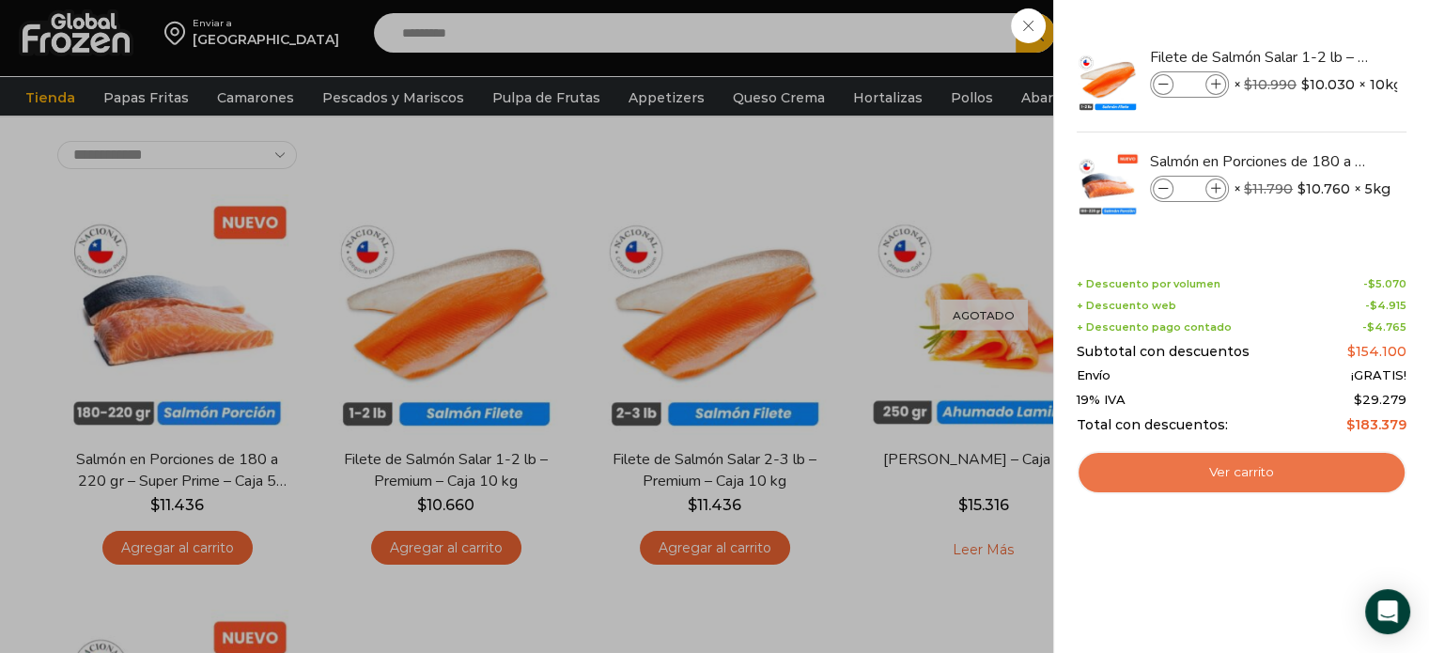
click at [1227, 469] on link "Ver carrito" at bounding box center [1242, 472] width 330 height 43
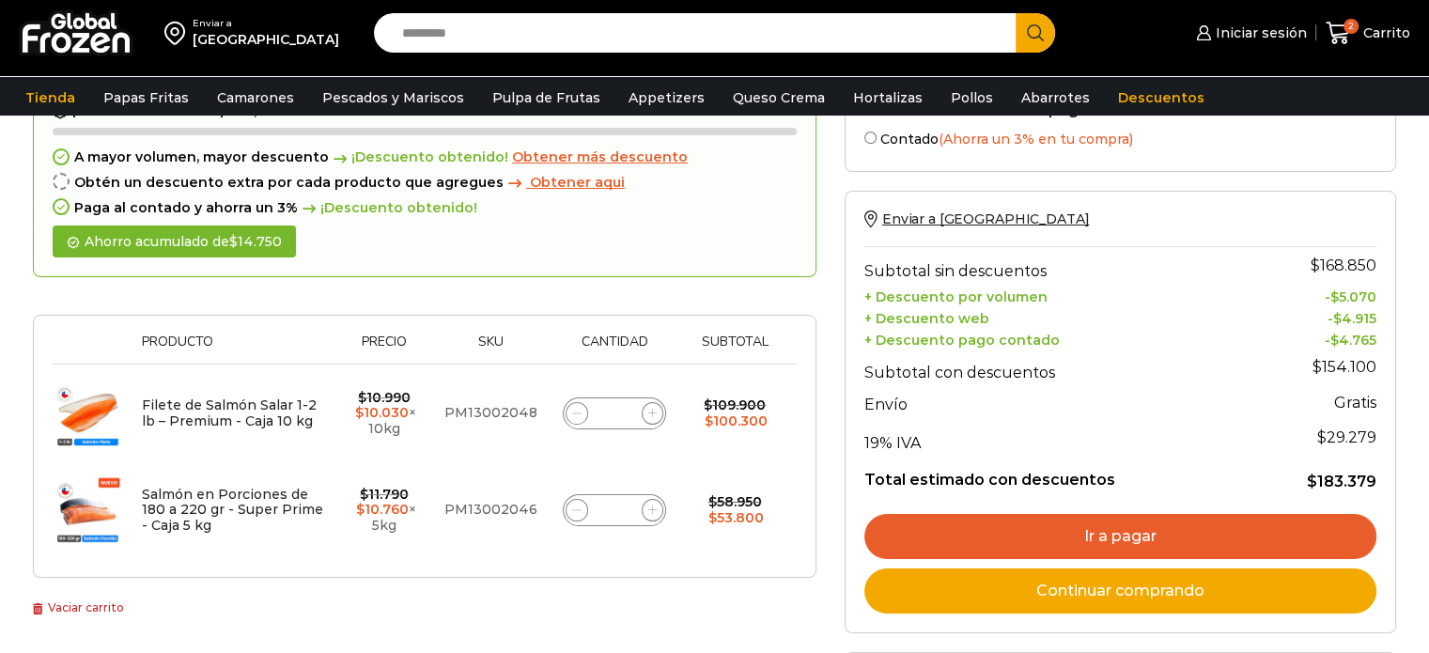
scroll to position [94, 0]
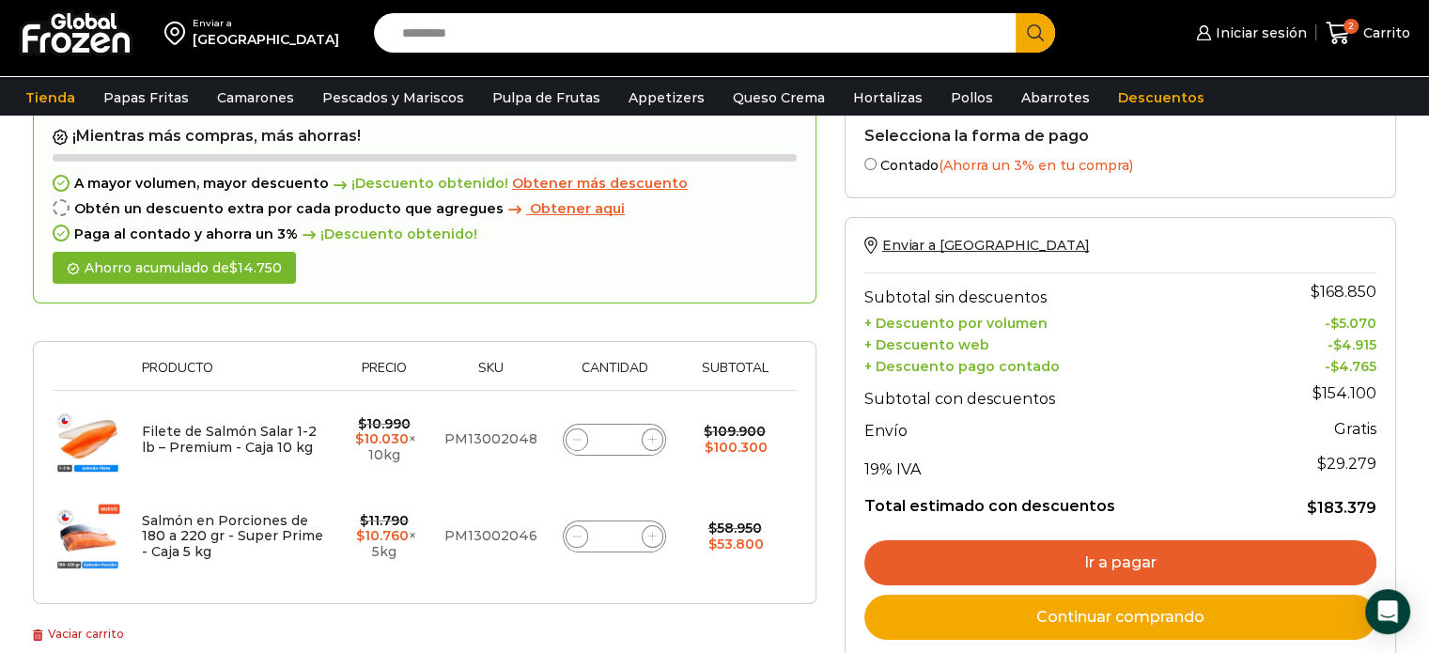
click at [572, 438] on icon at bounding box center [576, 439] width 8 height 8
type input "*"
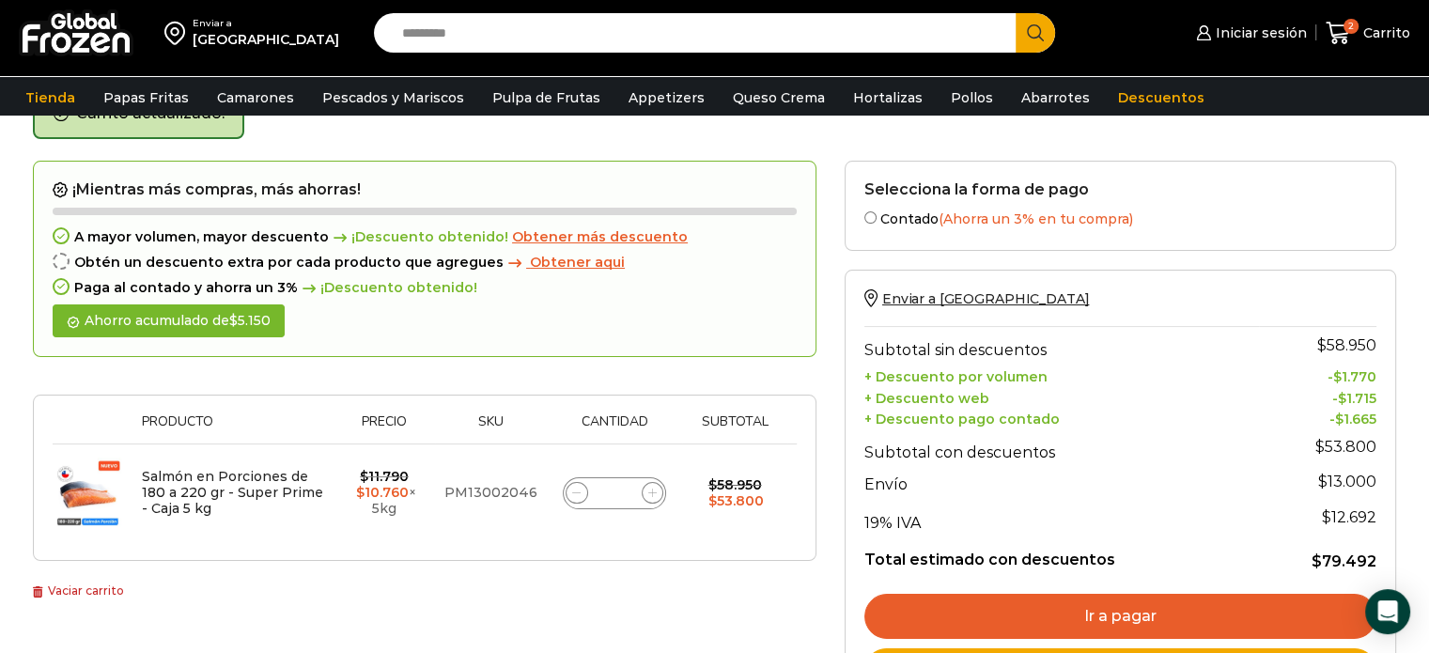
scroll to position [105, 0]
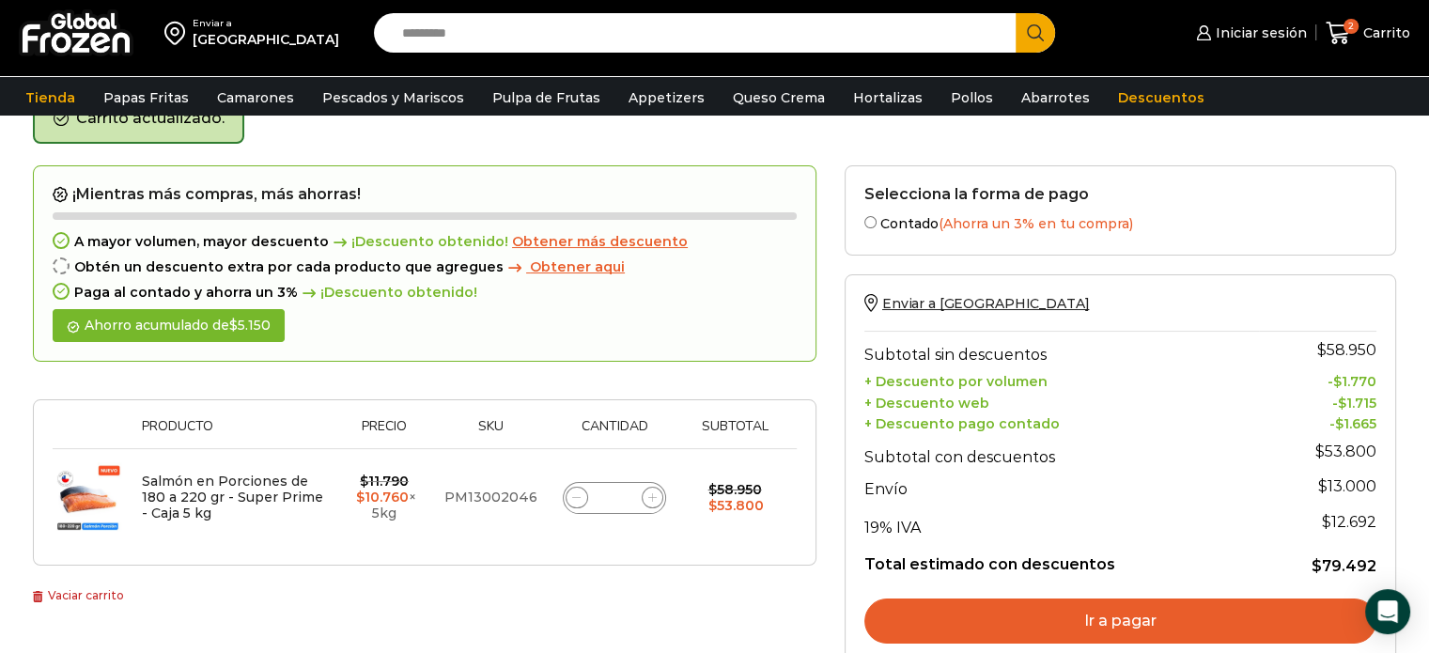
click at [658, 495] on span at bounding box center [653, 498] width 23 height 23
type input "*"
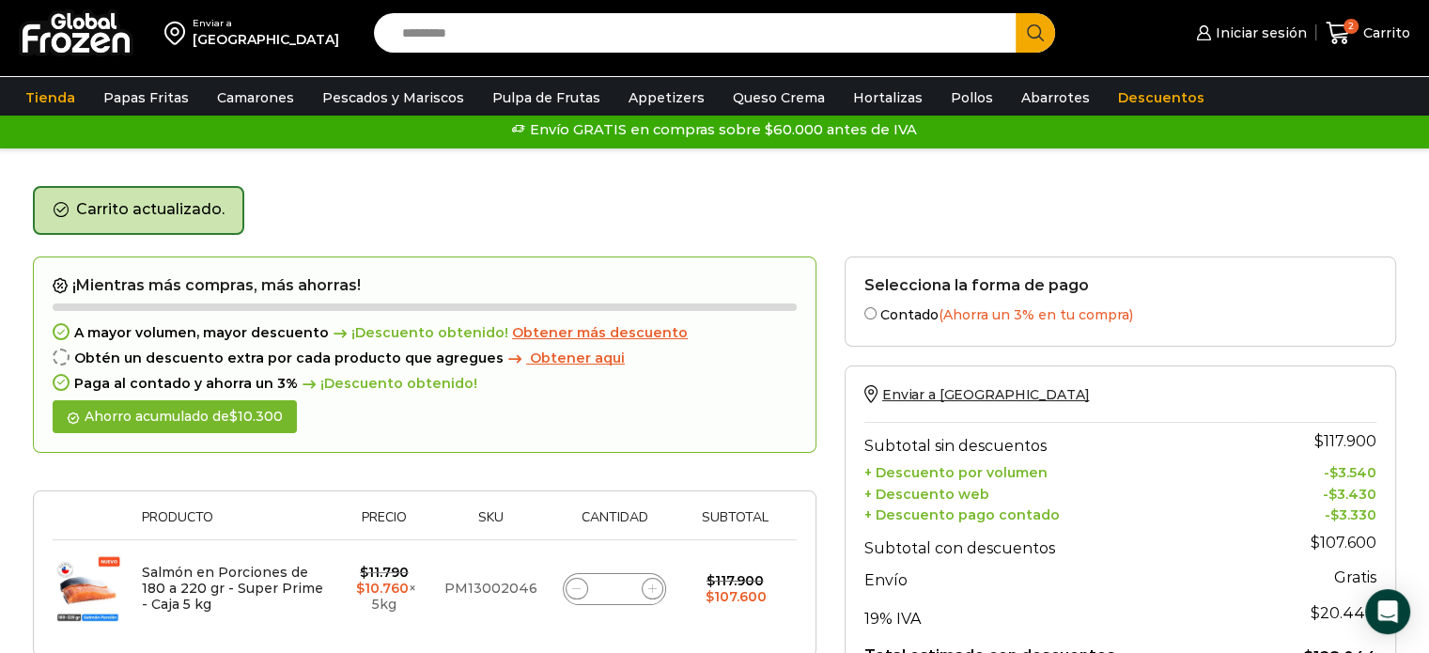
scroll to position [11, 0]
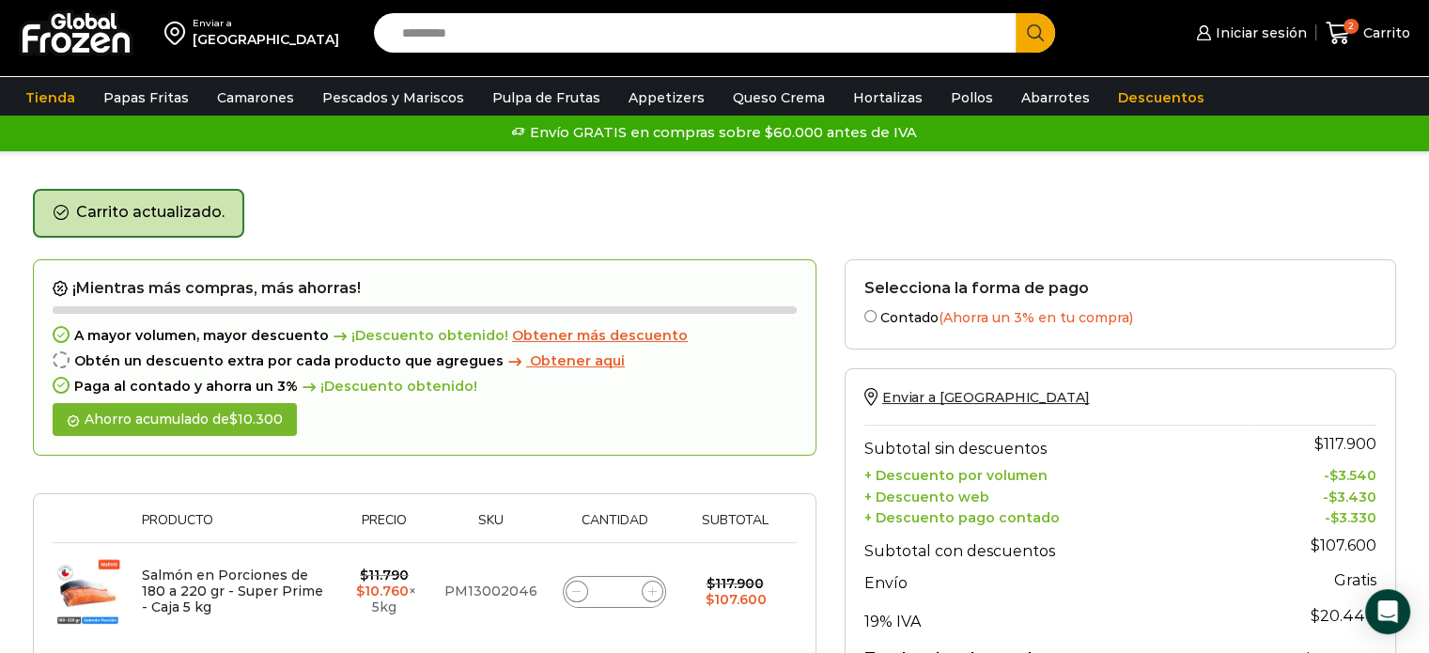
click at [83, 579] on img at bounding box center [88, 591] width 70 height 70
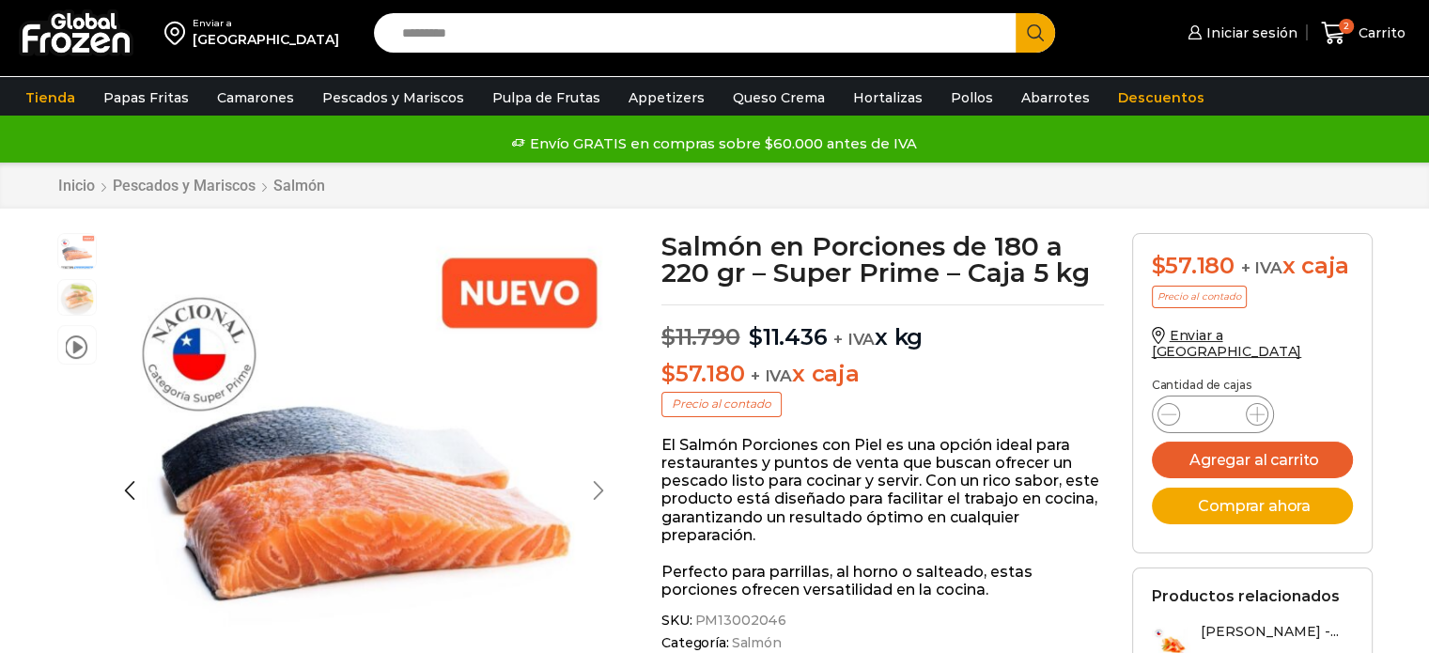
click at [594, 487] on div "video Pasa el mouse por encima de la imagen para aplicar zoom Salmón en Porcion…" at bounding box center [345, 516] width 605 height 567
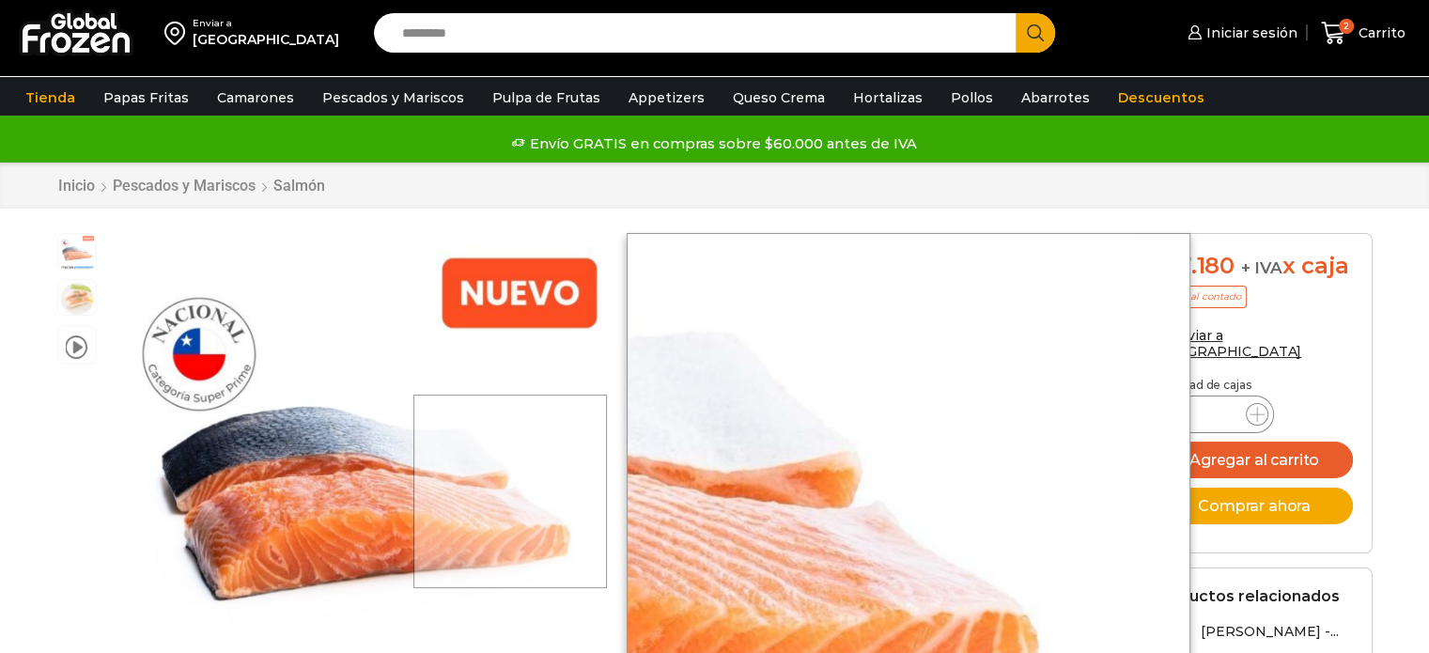
click at [598, 491] on div at bounding box center [510, 492] width 194 height 194
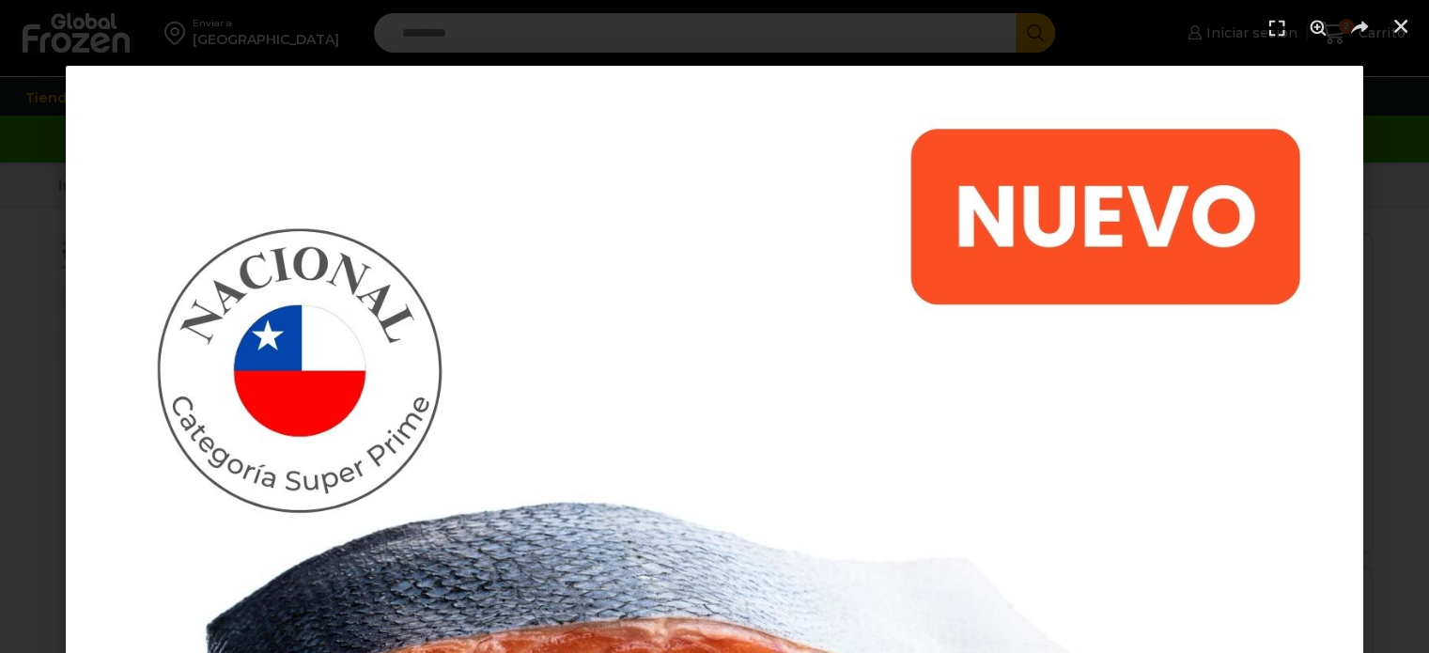
click at [1413, 22] on link "Cerrar (Esc)" at bounding box center [1401, 26] width 28 height 28
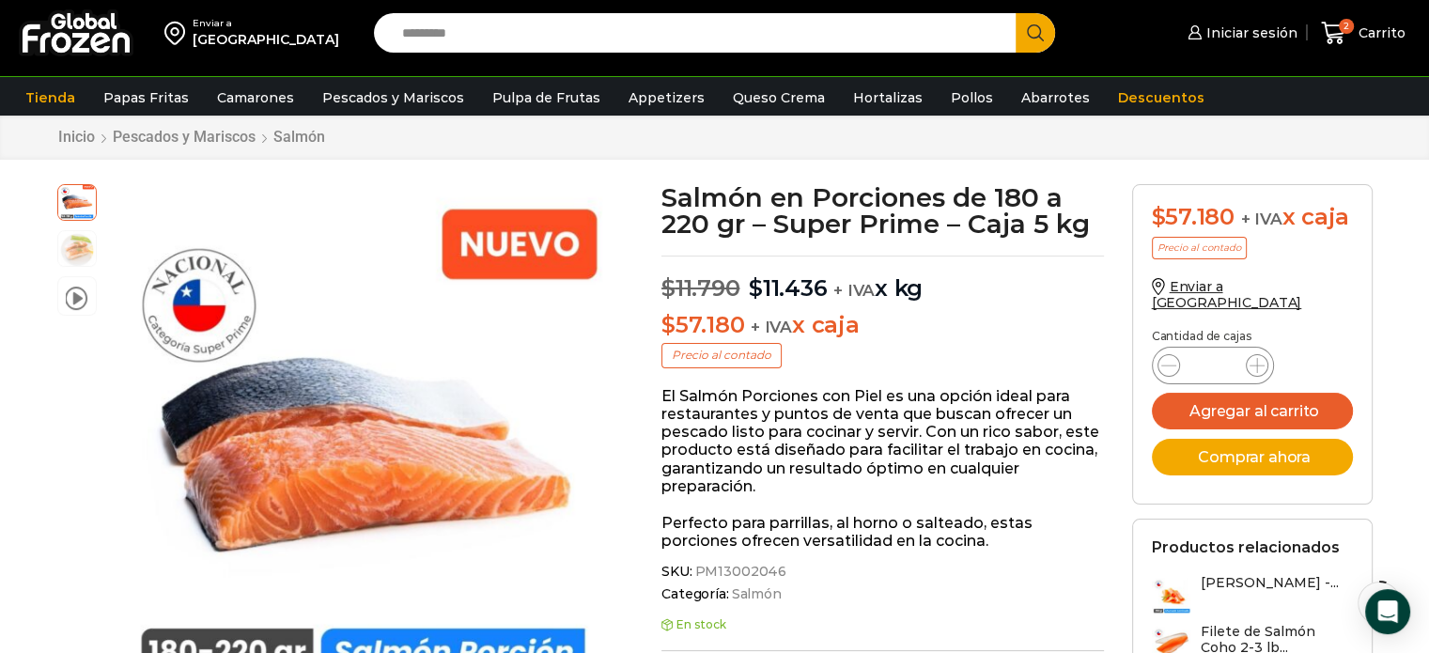
scroll to position [0, 0]
